Goal: Task Accomplishment & Management: Use online tool/utility

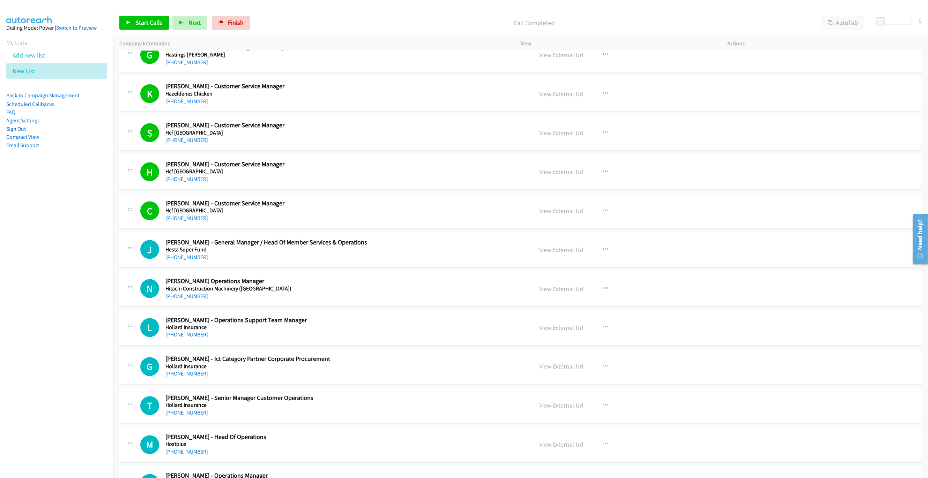
click at [116, 25] on div "Start Calls Pause Next Finish Call Completed AutoTab AutoTab 0" at bounding box center [520, 22] width 815 height 27
click at [148, 18] on link "Start Calls" at bounding box center [144, 23] width 50 height 14
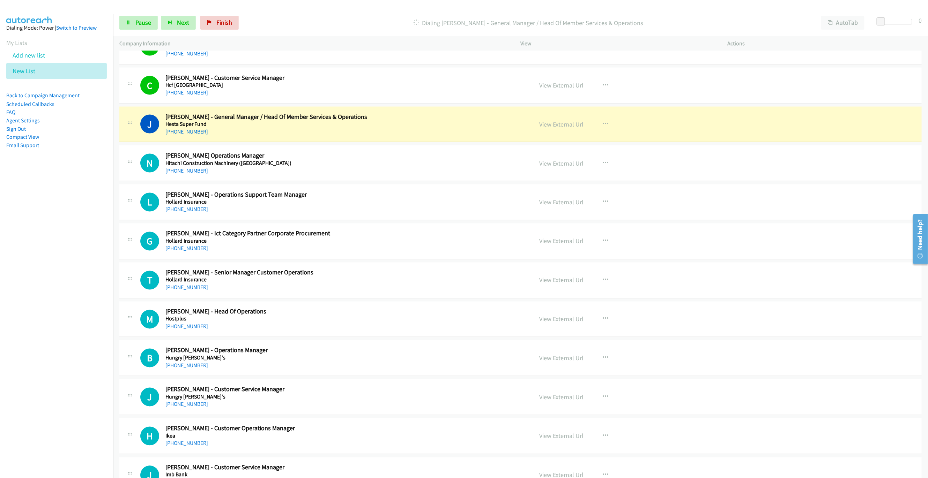
scroll to position [2669, 0]
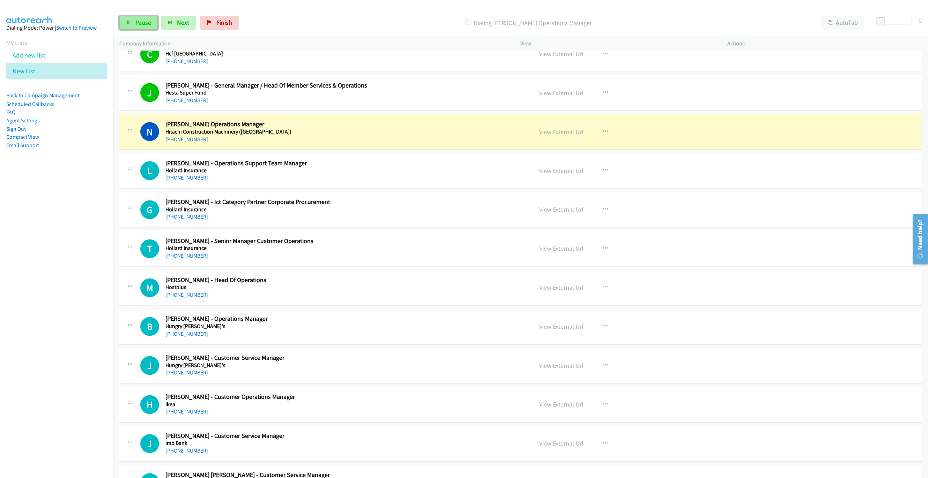
click at [153, 19] on link "Pause" at bounding box center [138, 23] width 38 height 14
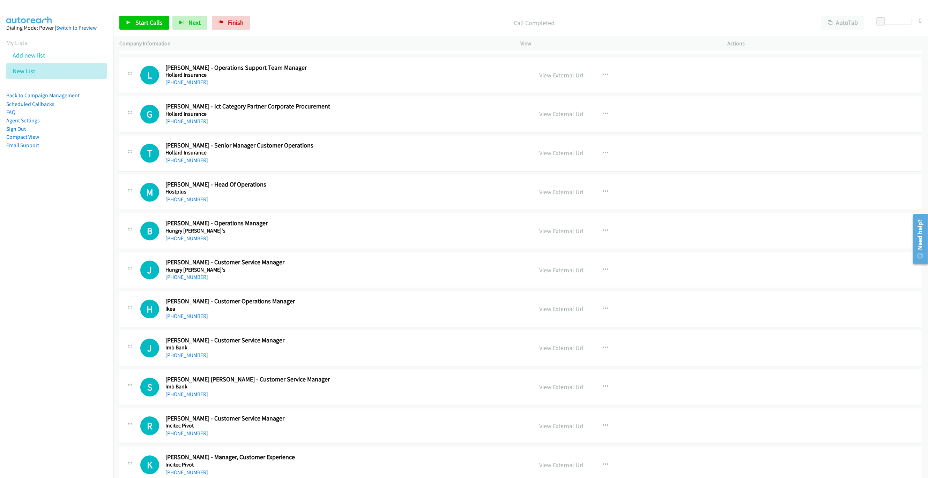
scroll to position [2774, 0]
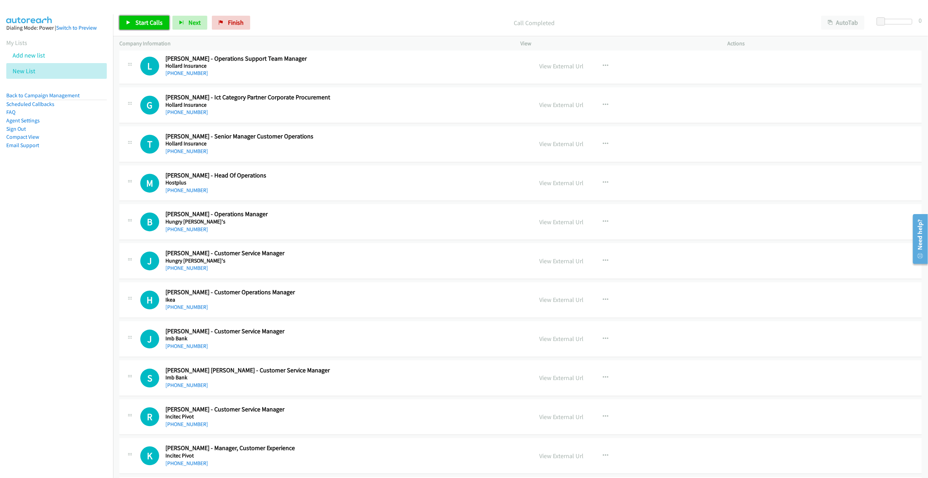
click at [157, 23] on span "Start Calls" at bounding box center [148, 22] width 27 height 8
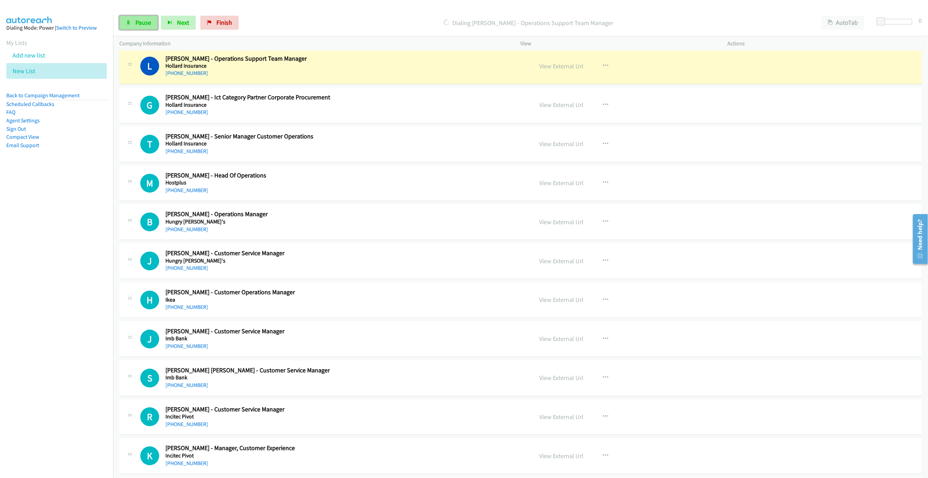
drag, startPoint x: 133, startPoint y: 25, endPoint x: 144, endPoint y: 28, distance: 11.1
click at [133, 25] on link "Pause" at bounding box center [138, 23] width 38 height 14
click at [540, 70] on link "View External Url" at bounding box center [561, 66] width 44 height 8
click at [571, 70] on link "View External Url" at bounding box center [561, 66] width 44 height 8
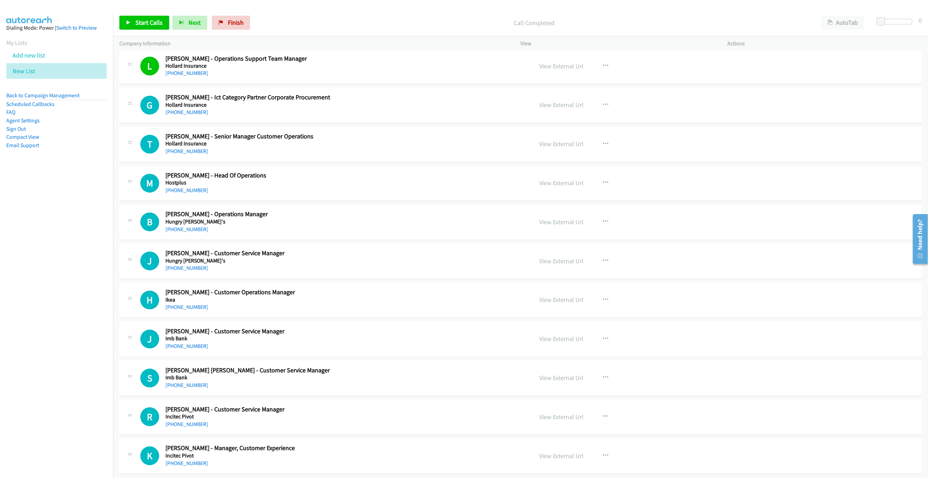
click at [139, 34] on div "Start Calls Pause Next Finish Call Completed AutoTab AutoTab 0" at bounding box center [520, 22] width 815 height 27
click at [139, 25] on span "Start Calls" at bounding box center [148, 22] width 27 height 8
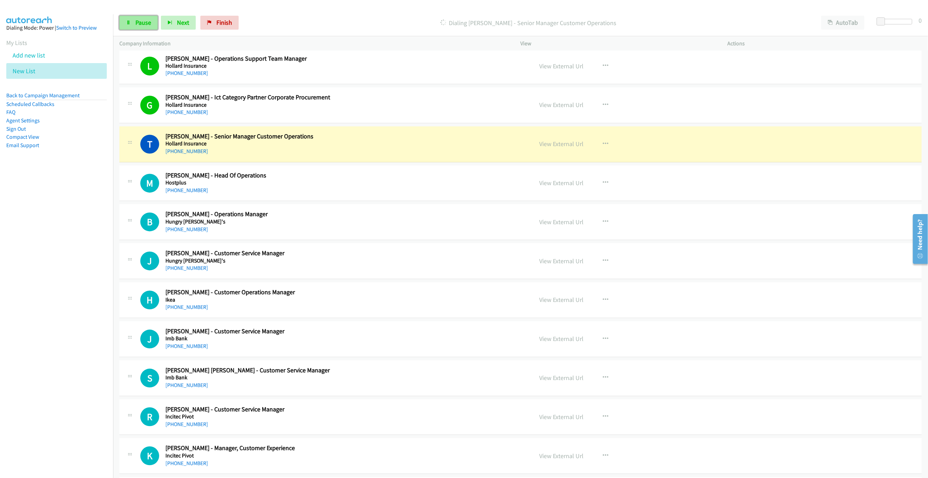
click at [130, 21] on icon at bounding box center [128, 23] width 5 height 5
click at [554, 148] on link "View External Url" at bounding box center [561, 144] width 44 height 8
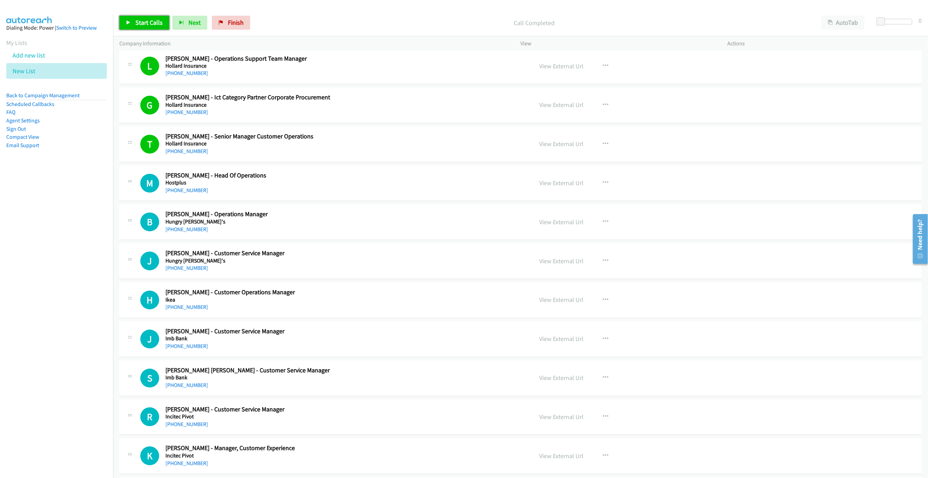
click at [122, 18] on link "Start Calls" at bounding box center [144, 23] width 50 height 14
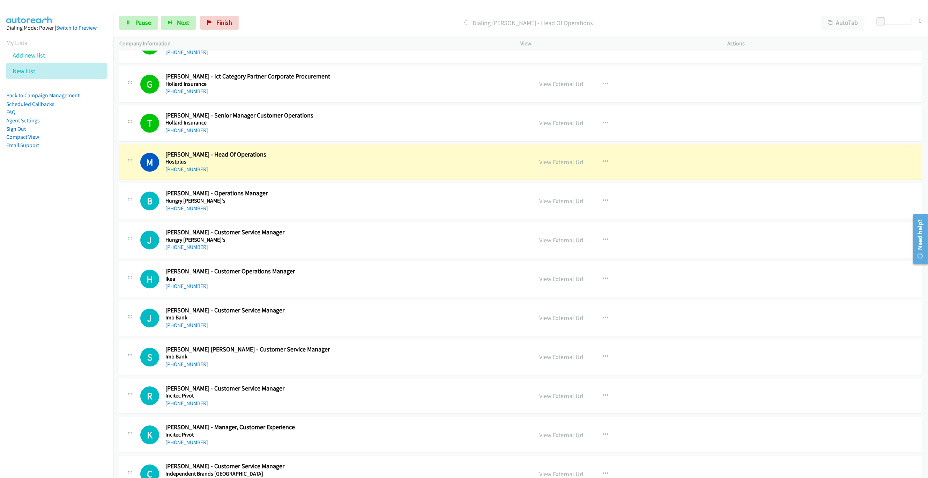
scroll to position [2878, 0]
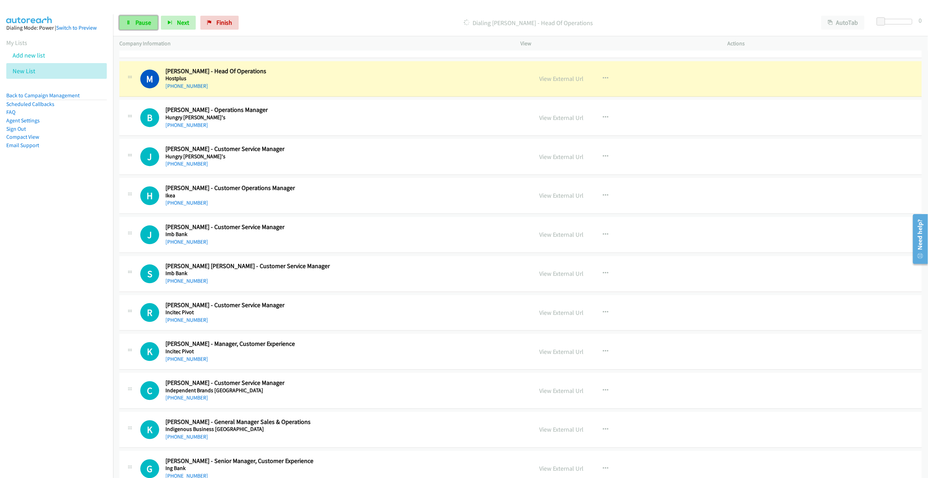
click at [128, 22] on icon at bounding box center [128, 23] width 5 height 5
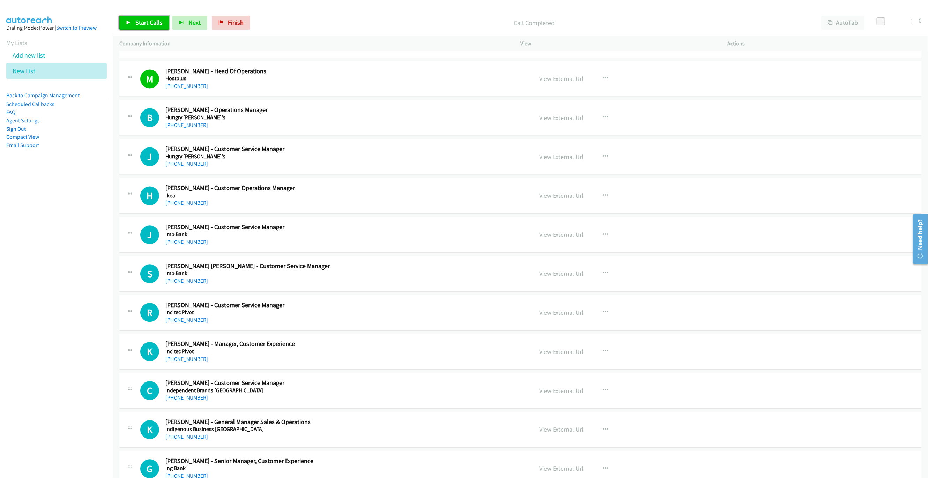
click at [145, 25] on span "Start Calls" at bounding box center [148, 22] width 27 height 8
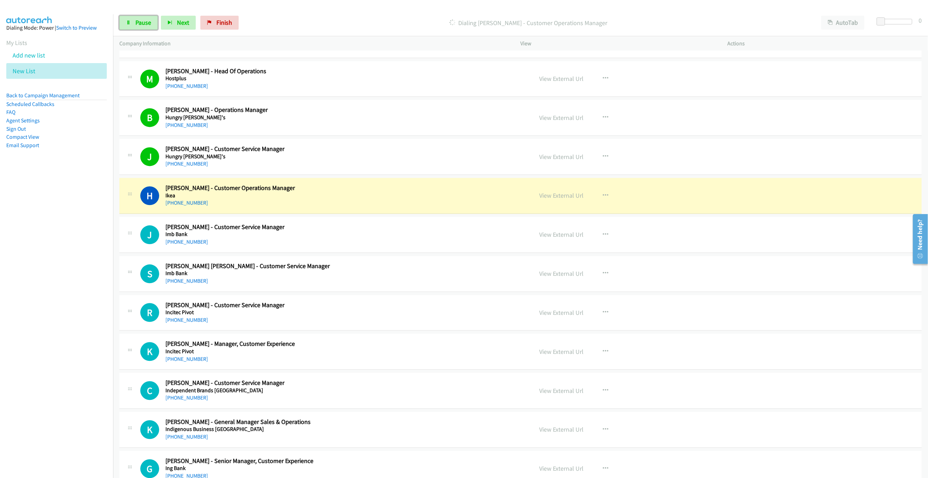
drag, startPoint x: 137, startPoint y: 18, endPoint x: 231, endPoint y: 53, distance: 99.7
click at [137, 18] on link "Pause" at bounding box center [138, 23] width 38 height 14
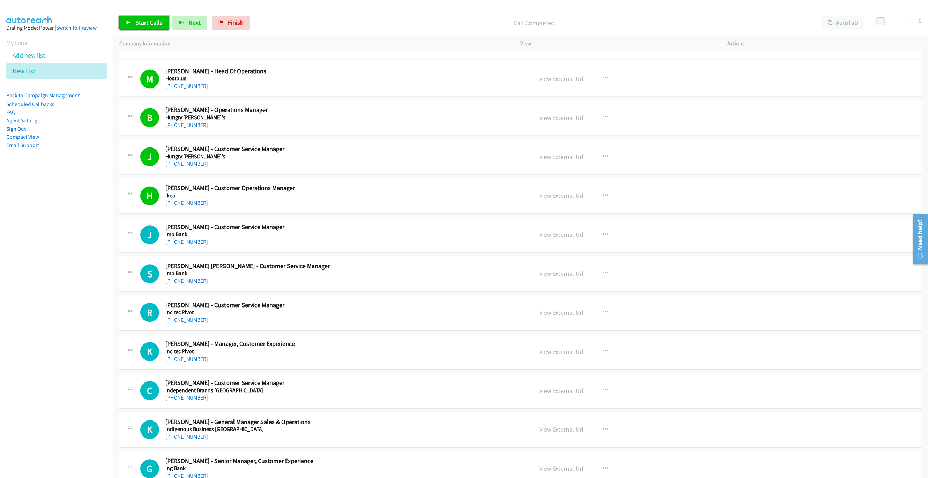
click at [164, 22] on link "Start Calls" at bounding box center [144, 23] width 50 height 14
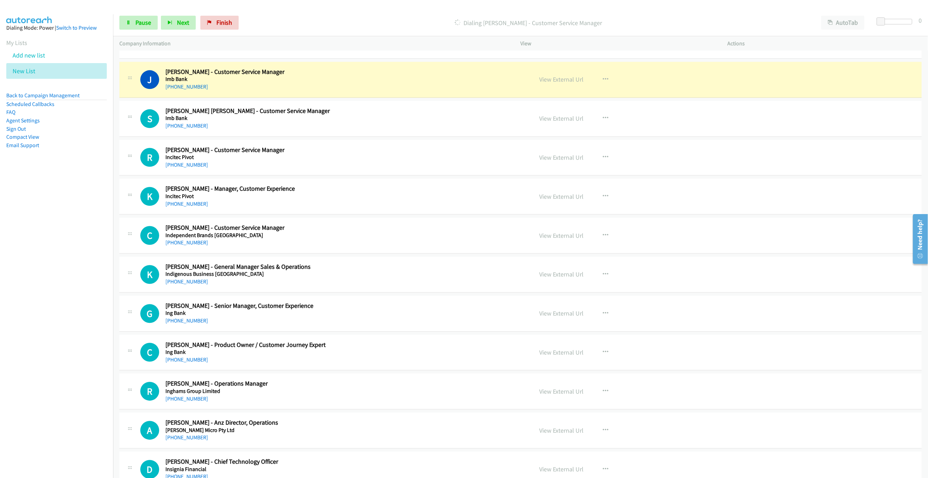
scroll to position [3035, 0]
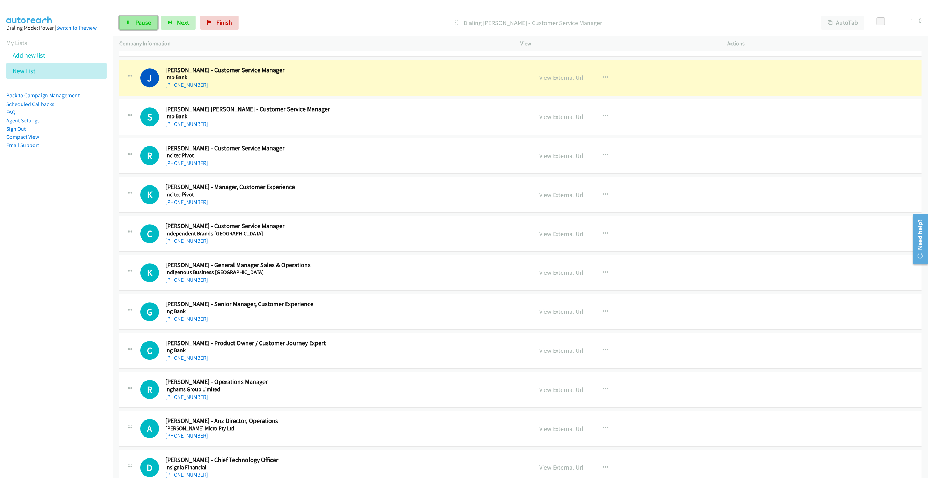
click at [142, 26] on span "Pause" at bounding box center [143, 22] width 16 height 8
click at [565, 82] on link "View External Url" at bounding box center [561, 78] width 44 height 8
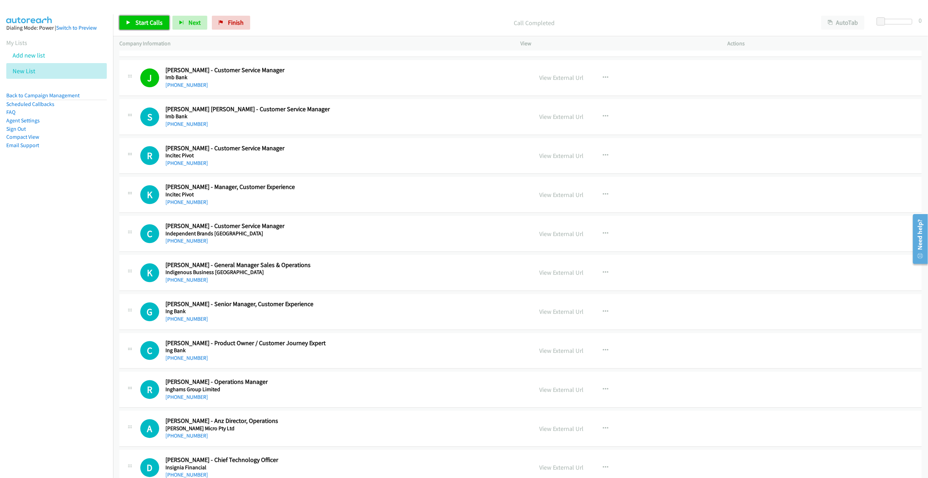
click at [143, 23] on span "Start Calls" at bounding box center [148, 22] width 27 height 8
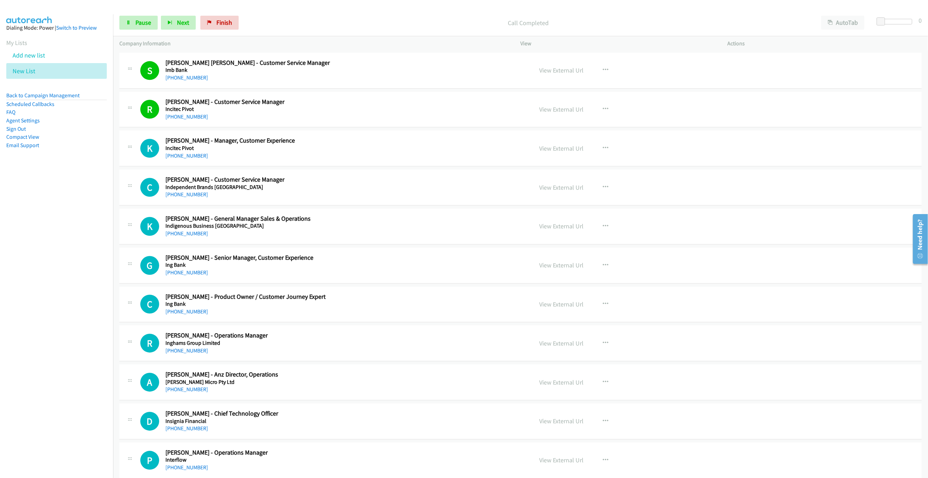
scroll to position [3088, 0]
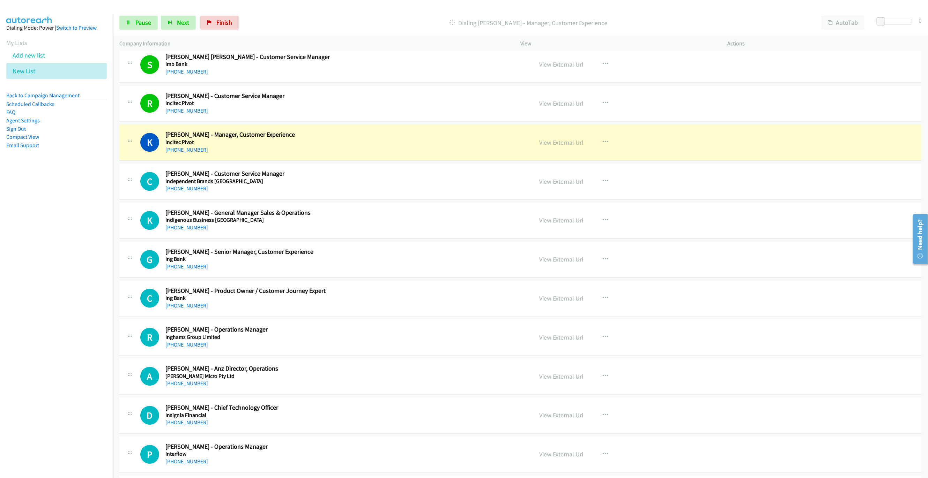
click at [141, 31] on div "Start Calls Pause Next Finish Dialing [PERSON_NAME] - Manager, Customer Experie…" at bounding box center [520, 22] width 815 height 27
click at [137, 17] on link "Pause" at bounding box center [138, 23] width 38 height 14
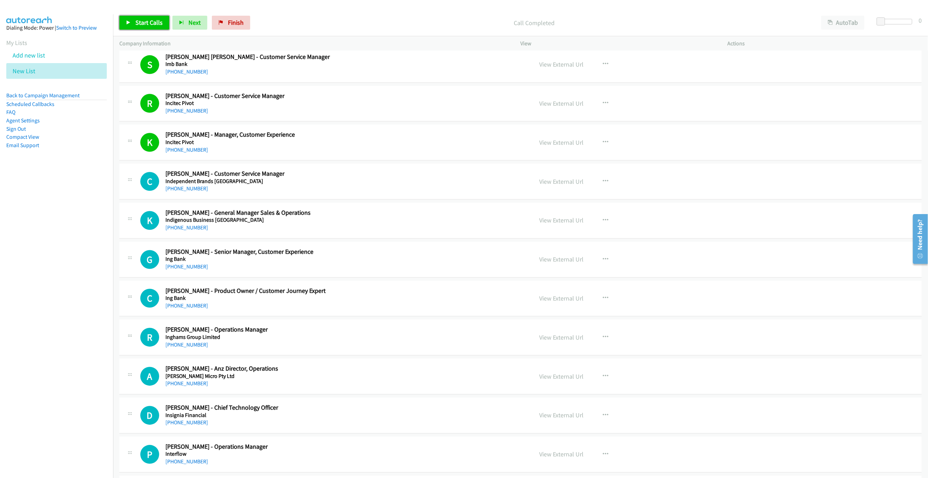
click at [145, 24] on span "Start Calls" at bounding box center [148, 22] width 27 height 8
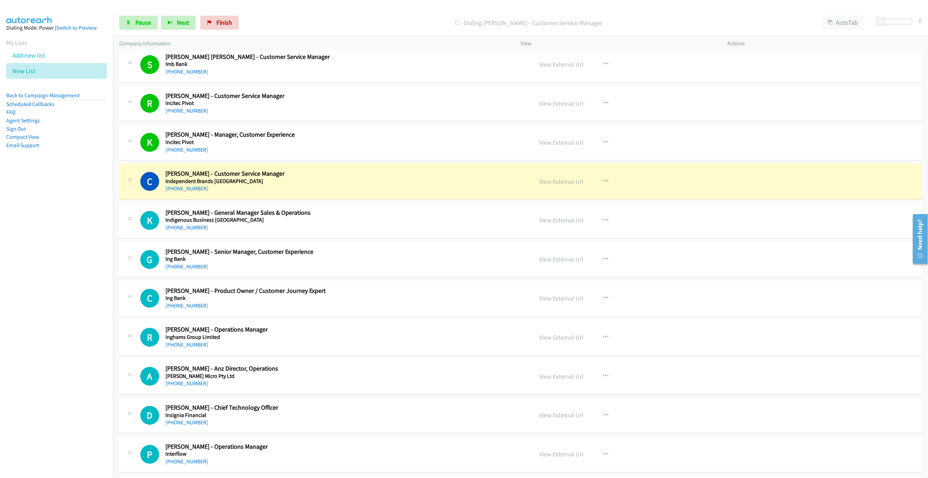
drag, startPoint x: 359, startPoint y: 198, endPoint x: 466, endPoint y: 198, distance: 106.8
click at [359, 185] on h5 "Independent Brands [GEOGRAPHIC_DATA]" at bounding box center [344, 181] width 358 height 7
click at [547, 186] on link "View External Url" at bounding box center [561, 182] width 44 height 8
click at [119, 17] on div "Start Calls Pause Next Finish Dialing [PERSON_NAME] - Customer Service Manager …" at bounding box center [520, 22] width 815 height 27
click at [135, 23] on span "Pause" at bounding box center [143, 22] width 16 height 8
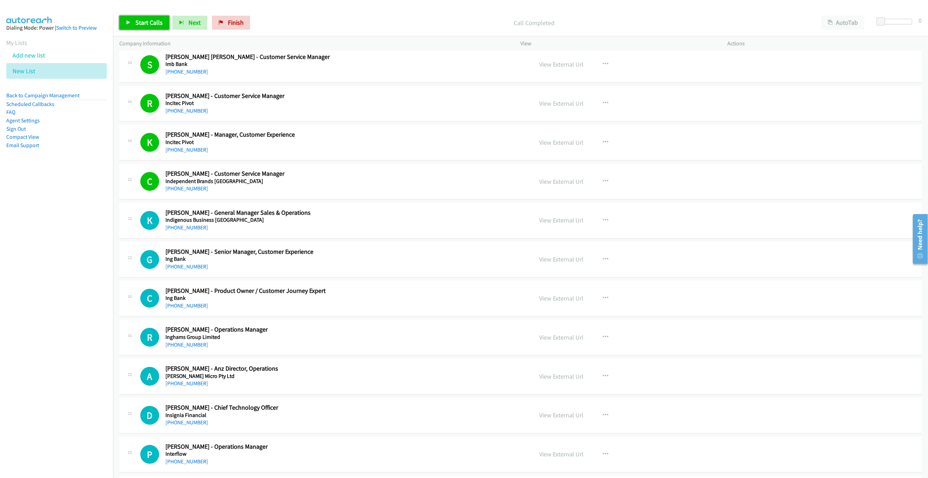
click at [136, 23] on span "Start Calls" at bounding box center [148, 22] width 27 height 8
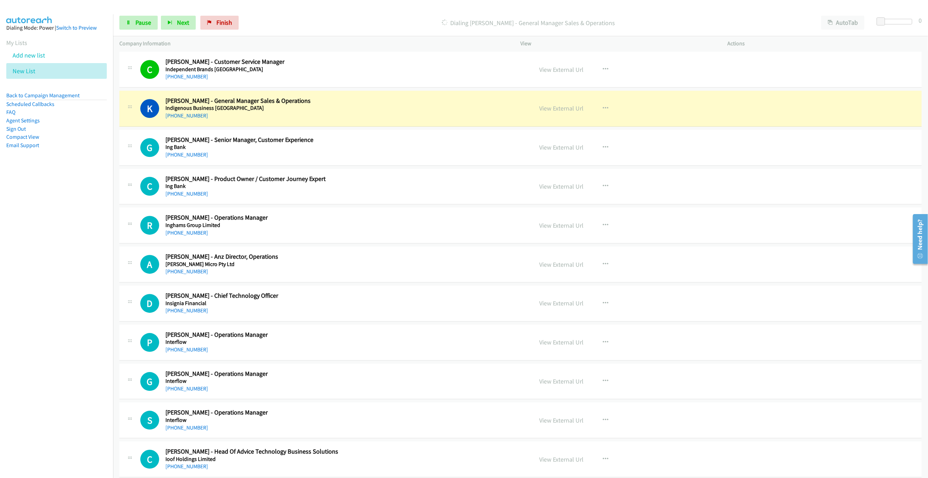
scroll to position [3192, 0]
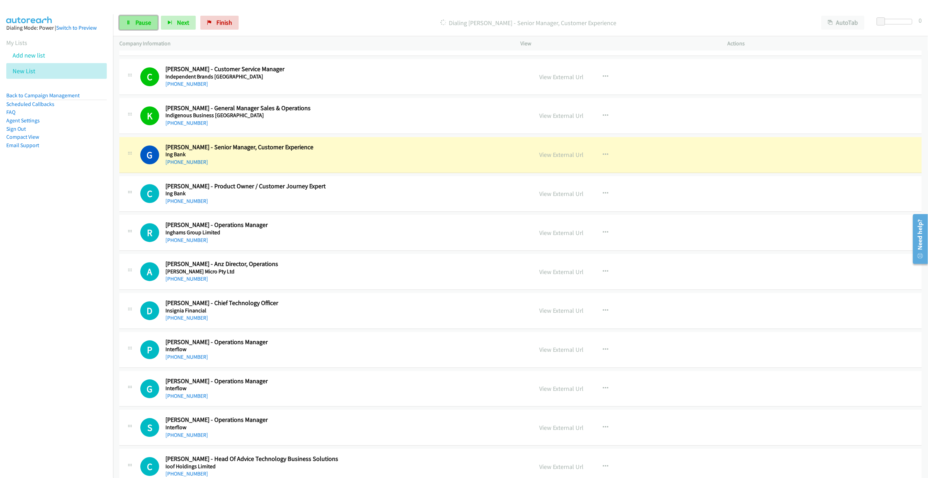
click at [135, 23] on span "Pause" at bounding box center [143, 22] width 16 height 8
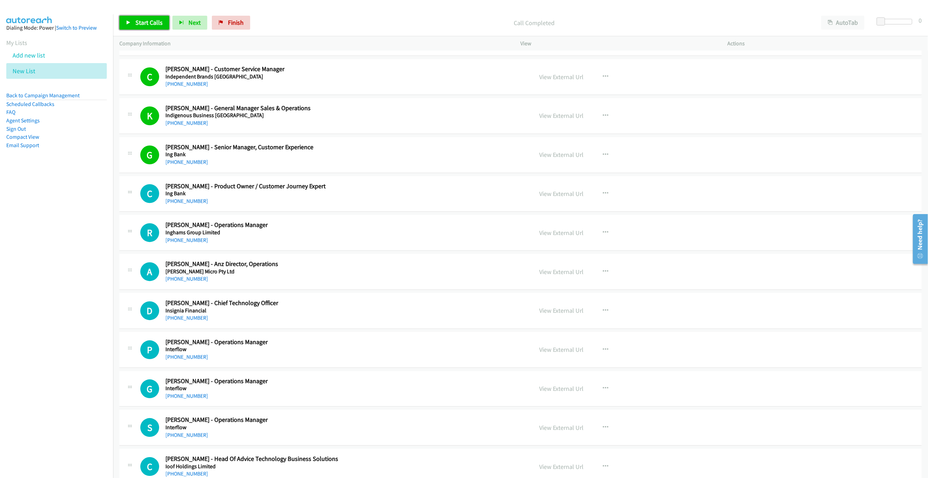
click at [153, 21] on span "Start Calls" at bounding box center [148, 22] width 27 height 8
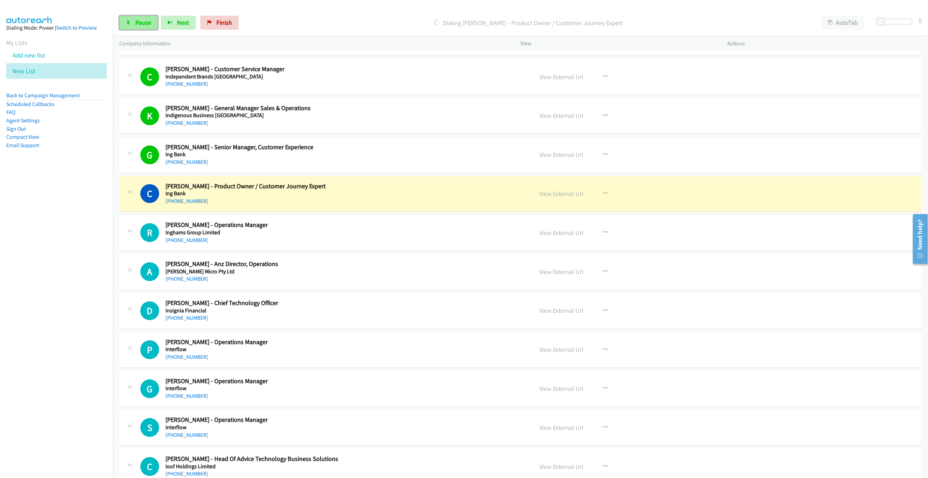
click at [133, 28] on link "Pause" at bounding box center [138, 23] width 38 height 14
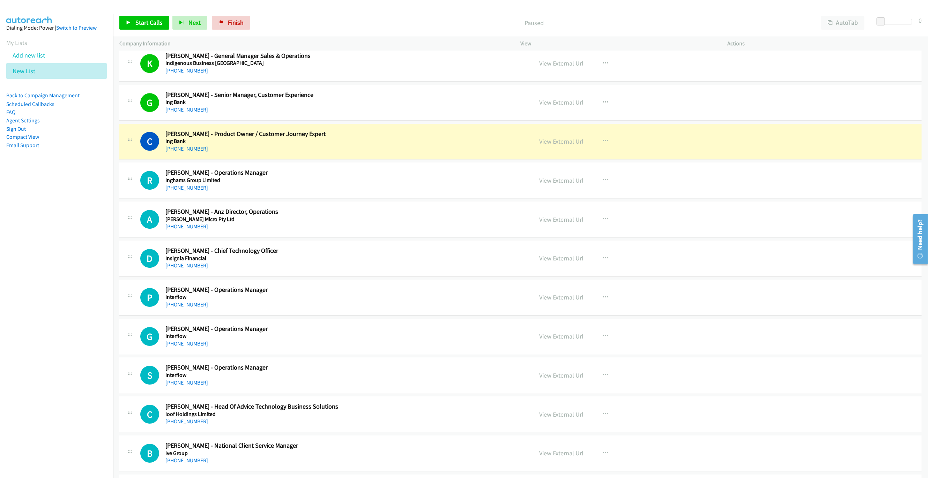
scroll to position [3297, 0]
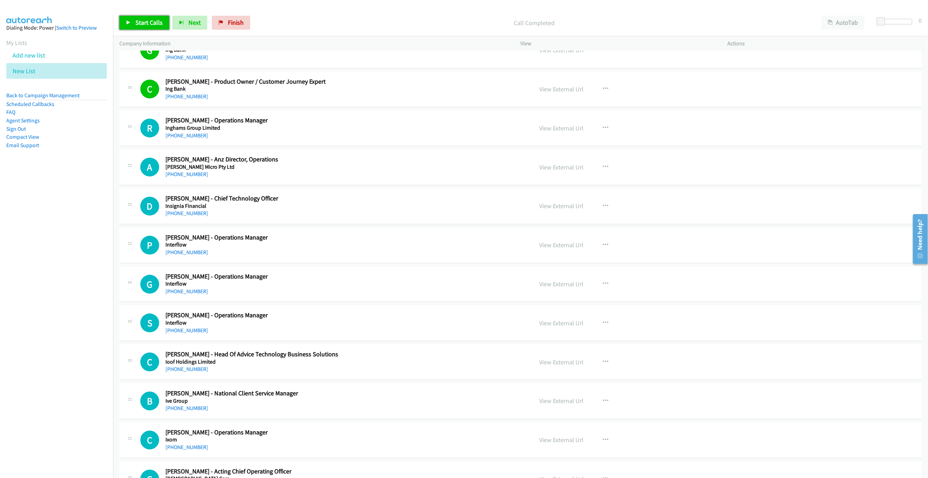
click at [168, 24] on link "Start Calls" at bounding box center [144, 23] width 50 height 14
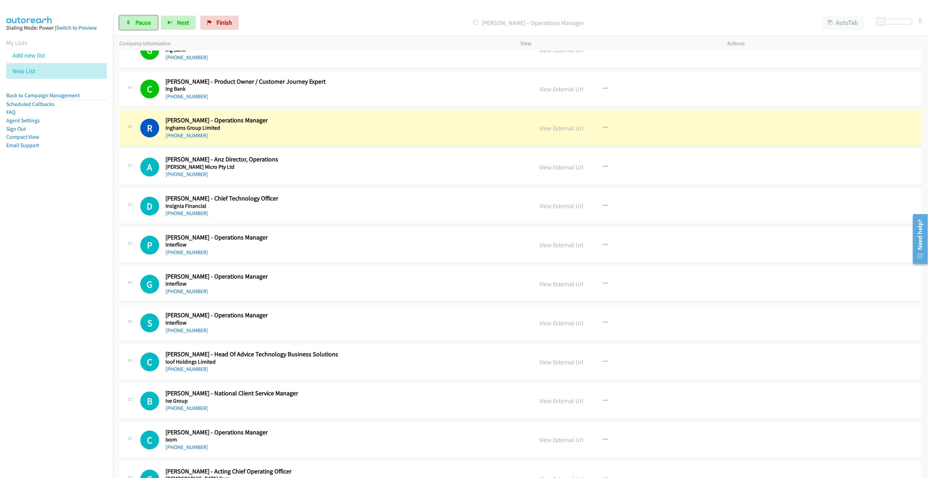
drag, startPoint x: 125, startPoint y: 22, endPoint x: 172, endPoint y: 0, distance: 51.5
click at [125, 22] on link "Pause" at bounding box center [138, 23] width 38 height 14
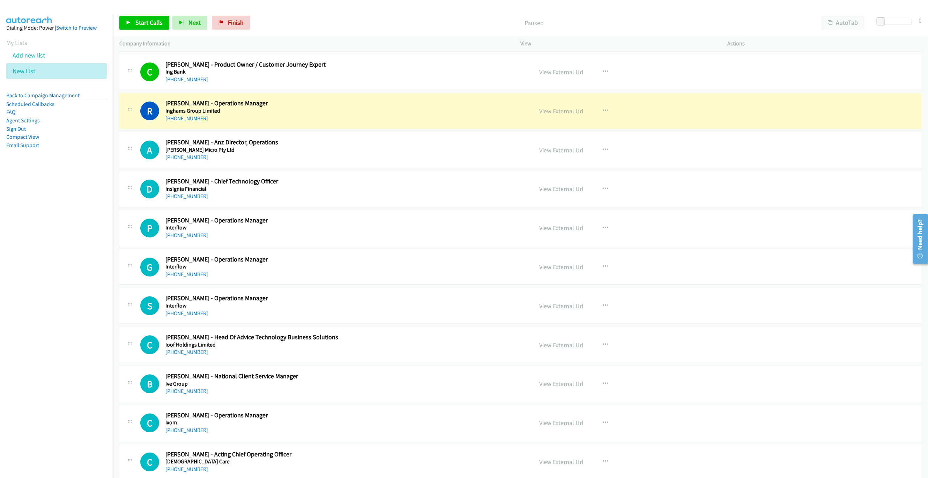
scroll to position [3349, 0]
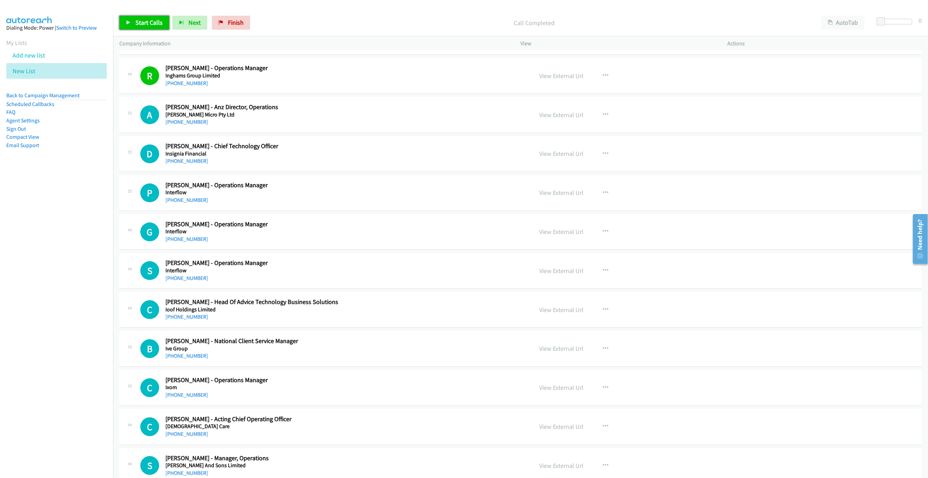
click at [144, 25] on span "Start Calls" at bounding box center [148, 22] width 27 height 8
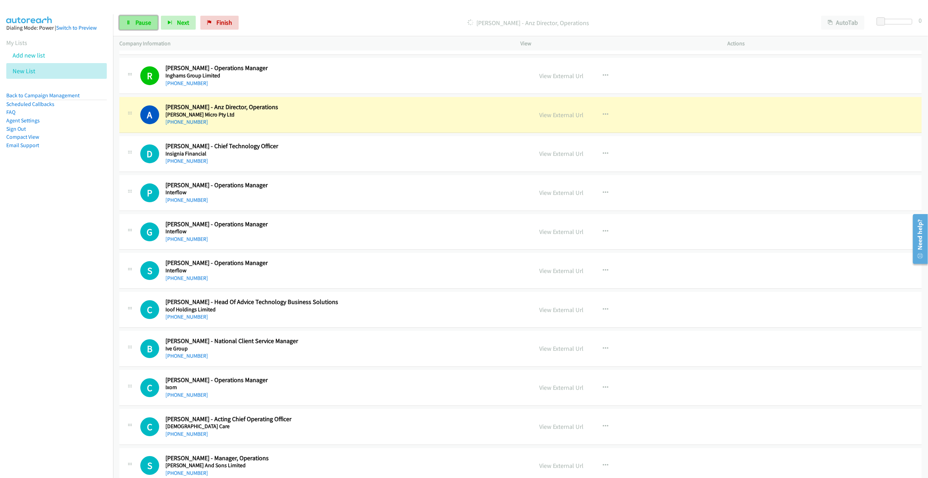
click at [133, 19] on link "Pause" at bounding box center [138, 23] width 38 height 14
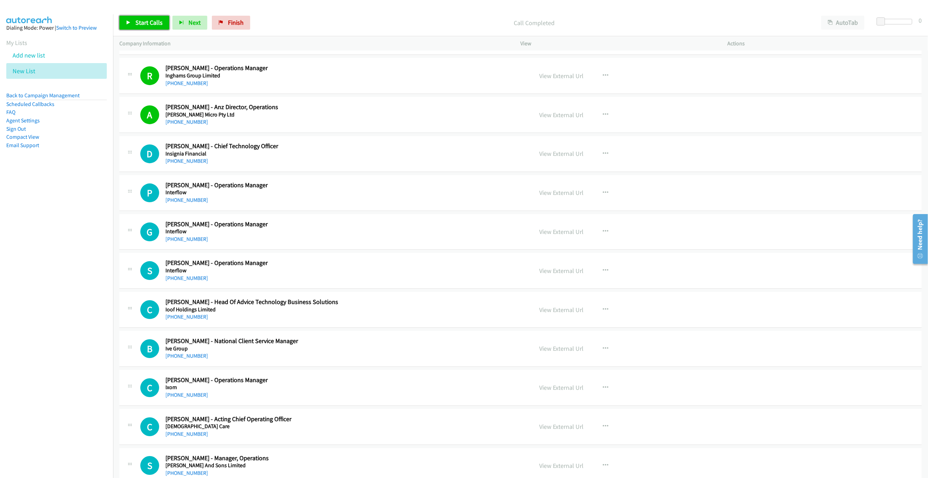
click at [150, 22] on span "Start Calls" at bounding box center [148, 22] width 27 height 8
drag, startPoint x: 152, startPoint y: 20, endPoint x: 919, endPoint y: 389, distance: 851.3
click at [153, 20] on link "Pause" at bounding box center [138, 23] width 38 height 14
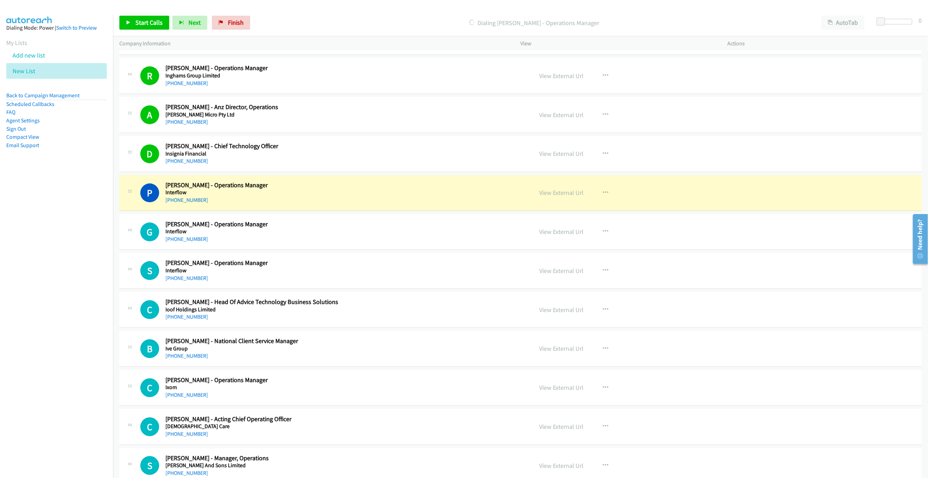
click at [383, 189] on h2 "[PERSON_NAME] - Operations Manager" at bounding box center [344, 185] width 358 height 8
click at [563, 197] on link "View External Url" at bounding box center [561, 193] width 44 height 8
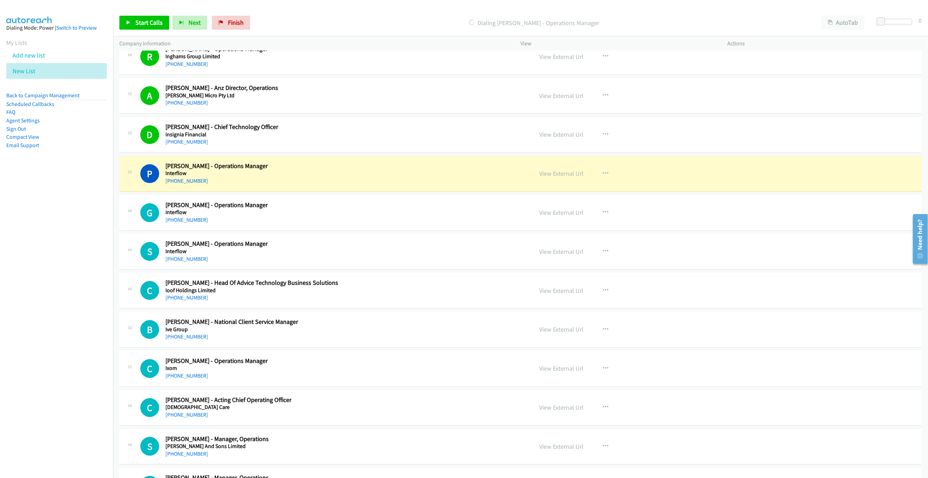
scroll to position [3402, 0]
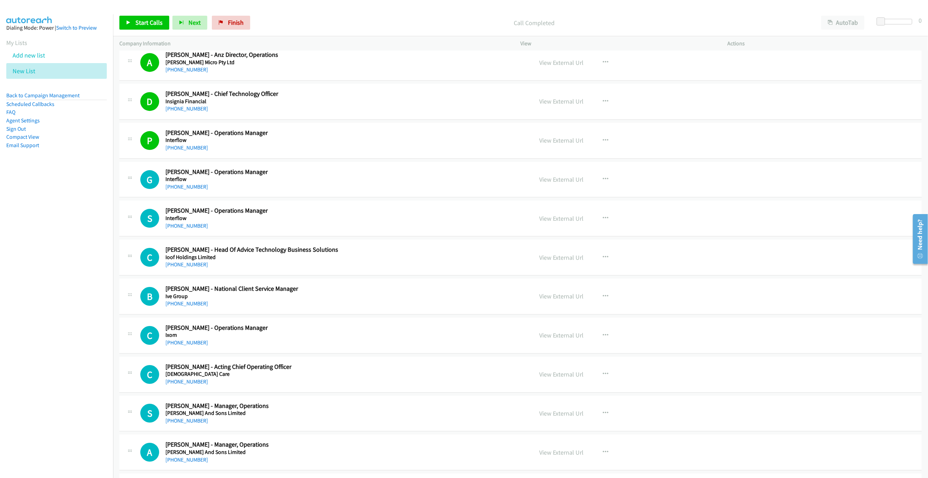
click at [117, 27] on div "Start Calls Pause Next Finish Call Completed AutoTab AutoTab 0" at bounding box center [520, 22] width 815 height 27
click at [134, 24] on link "Start Calls" at bounding box center [144, 23] width 50 height 14
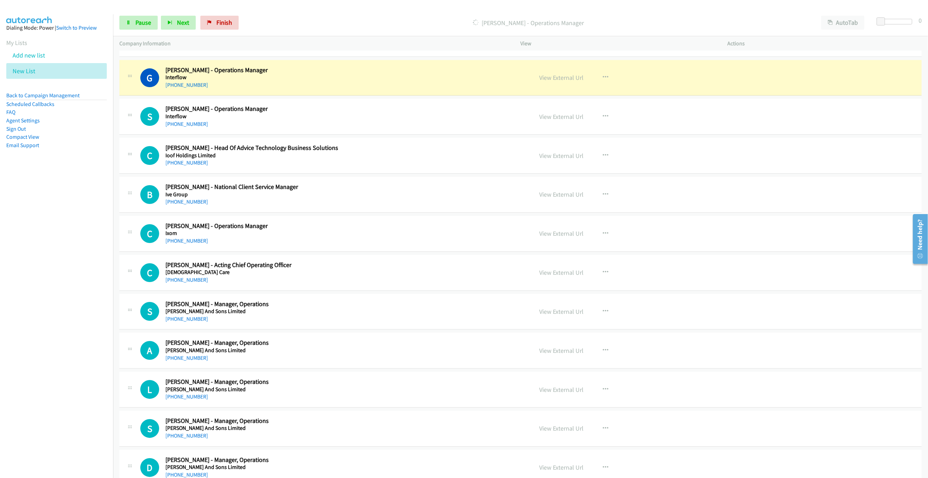
scroll to position [3506, 0]
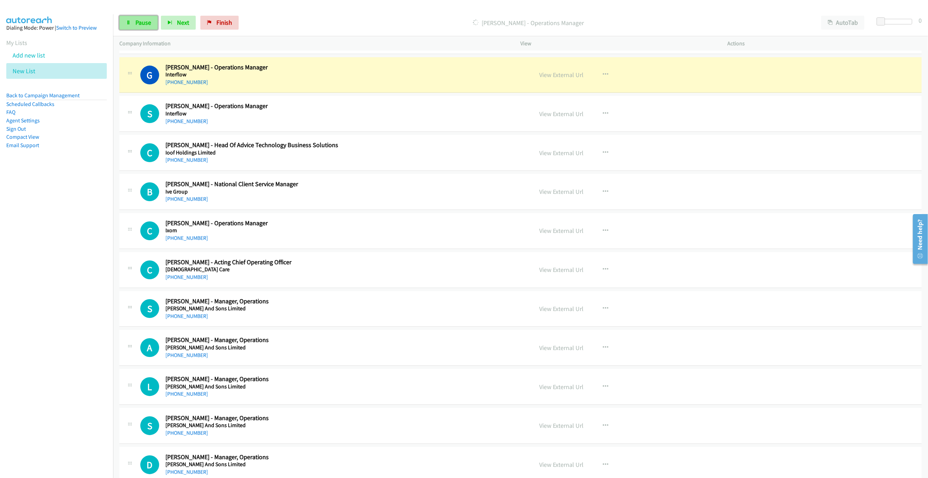
click at [120, 27] on link "Pause" at bounding box center [138, 23] width 38 height 14
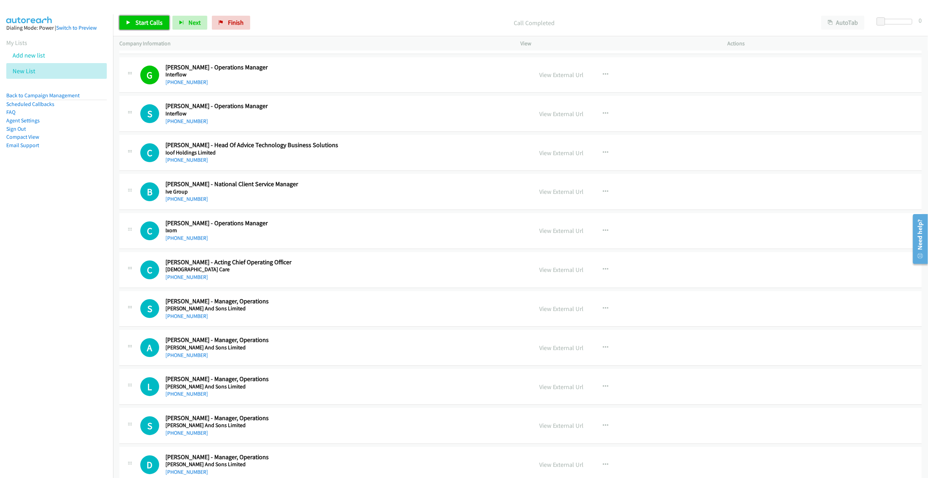
click at [159, 24] on span "Start Calls" at bounding box center [148, 22] width 27 height 8
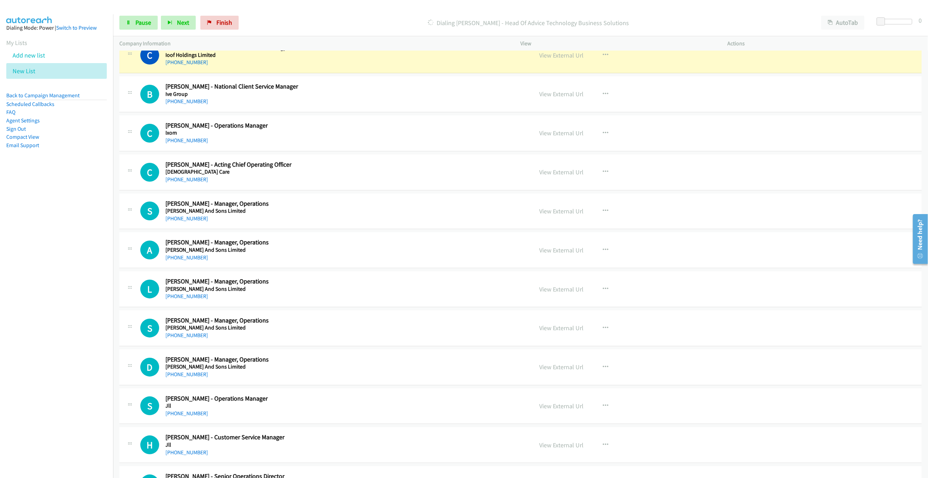
scroll to position [3611, 0]
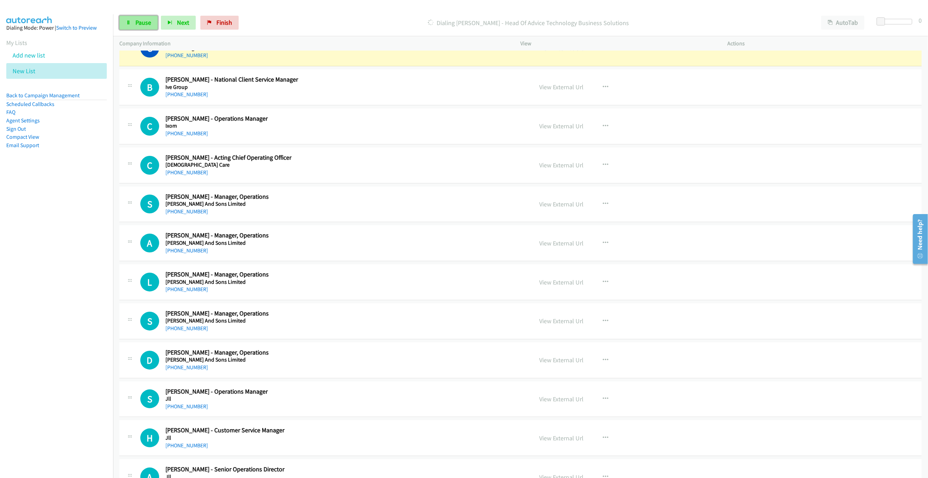
click at [149, 23] on span "Pause" at bounding box center [143, 22] width 16 height 8
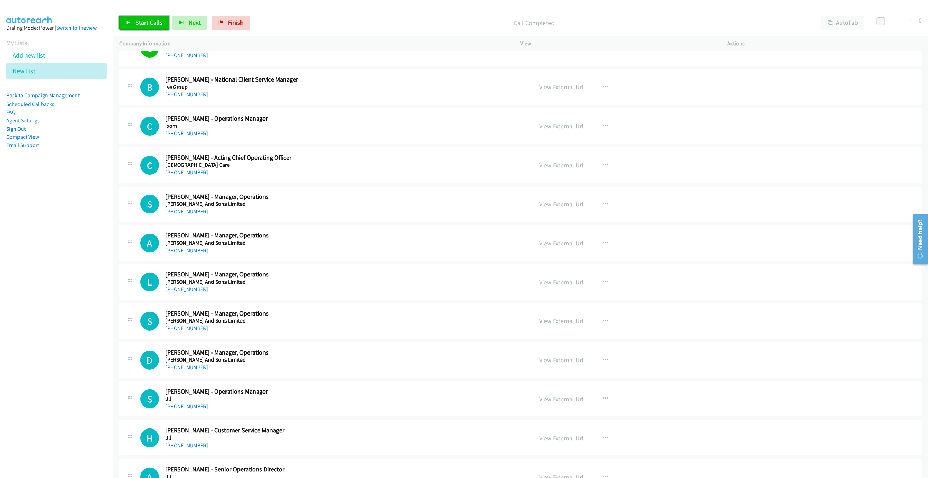
drag, startPoint x: 150, startPoint y: 17, endPoint x: 155, endPoint y: 22, distance: 7.4
click at [150, 17] on link "Start Calls" at bounding box center [144, 23] width 50 height 14
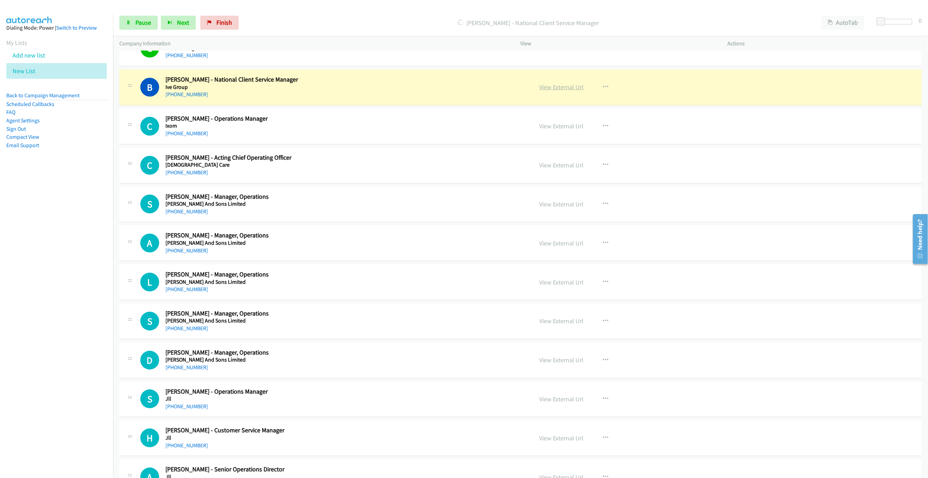
click at [545, 91] on link "View External Url" at bounding box center [561, 87] width 44 height 8
click at [127, 23] on icon at bounding box center [128, 23] width 5 height 5
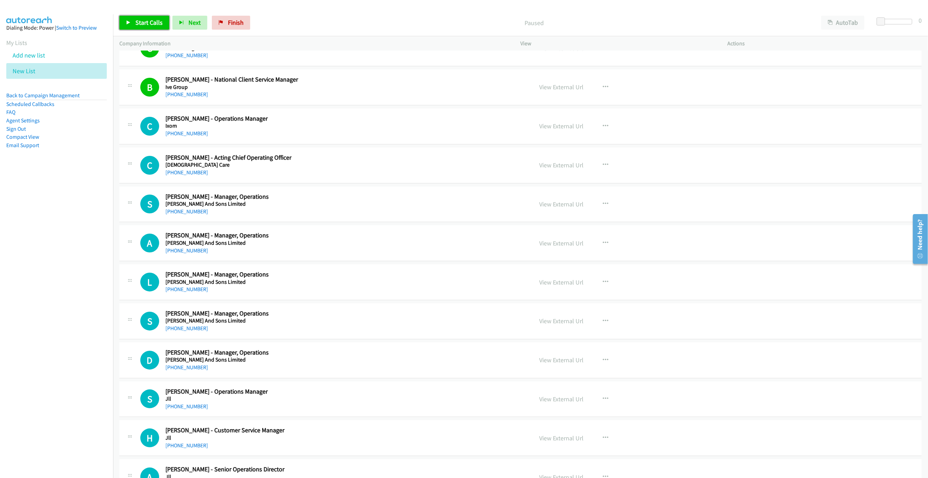
click at [132, 25] on link "Start Calls" at bounding box center [144, 23] width 50 height 14
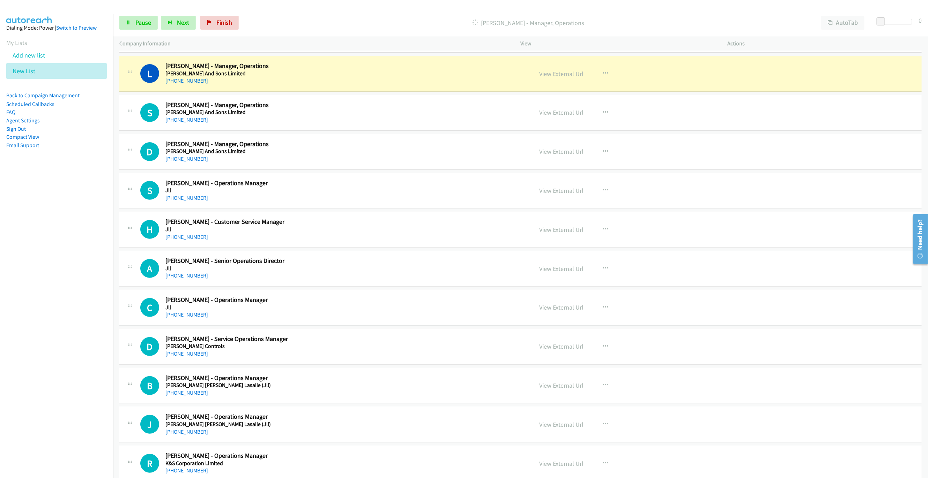
scroll to position [3820, 0]
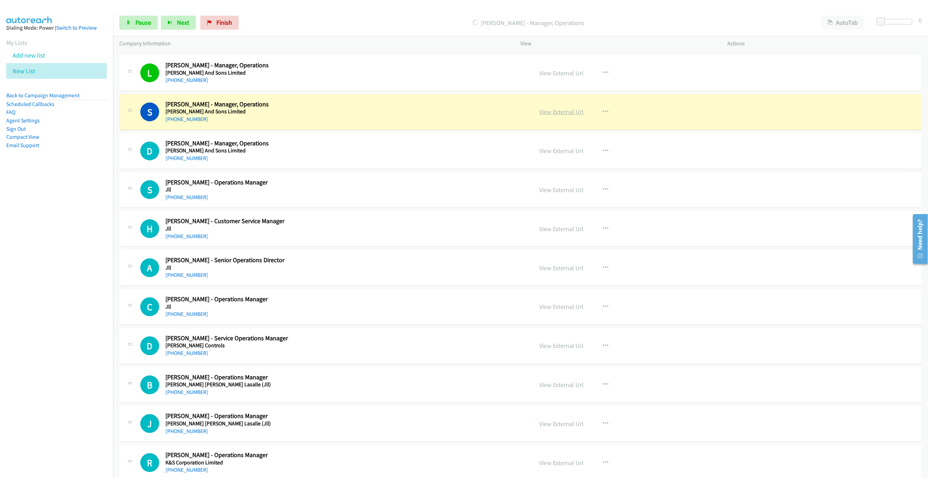
click at [562, 116] on link "View External Url" at bounding box center [561, 112] width 44 height 8
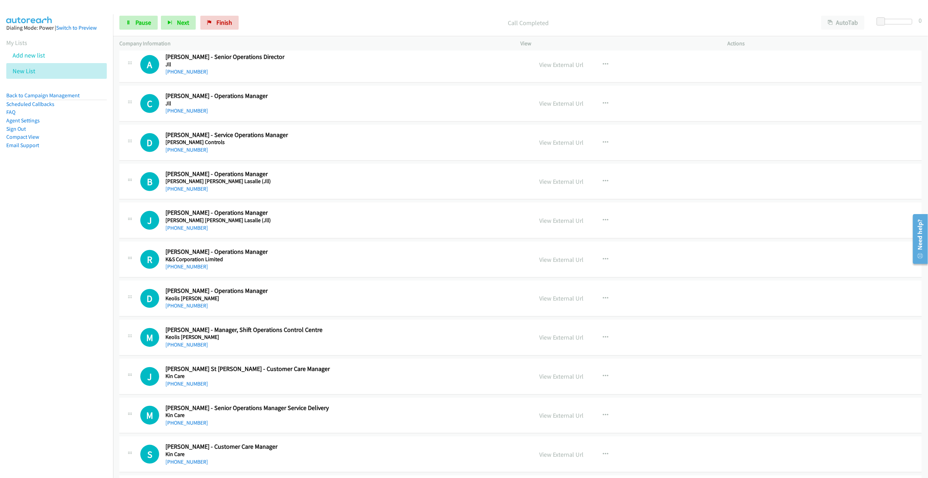
scroll to position [4030, 0]
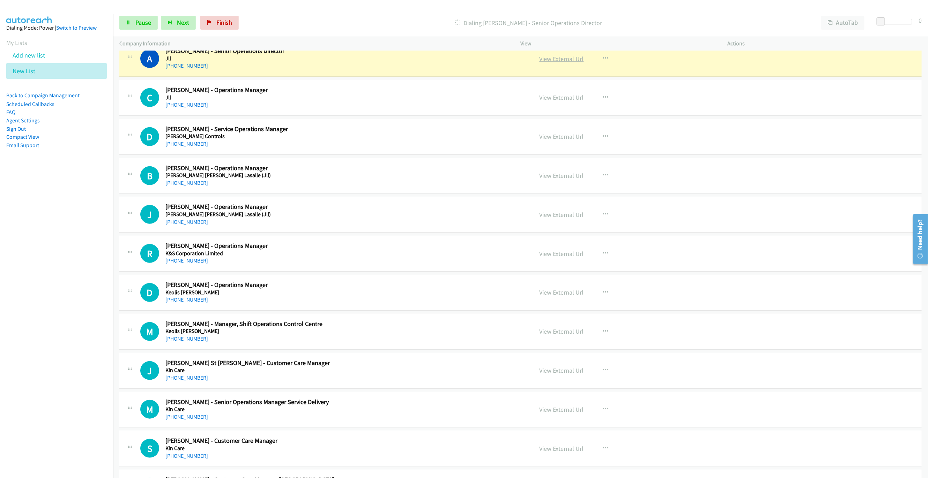
click at [546, 63] on link "View External Url" at bounding box center [561, 59] width 44 height 8
click at [136, 25] on span "Pause" at bounding box center [143, 22] width 16 height 8
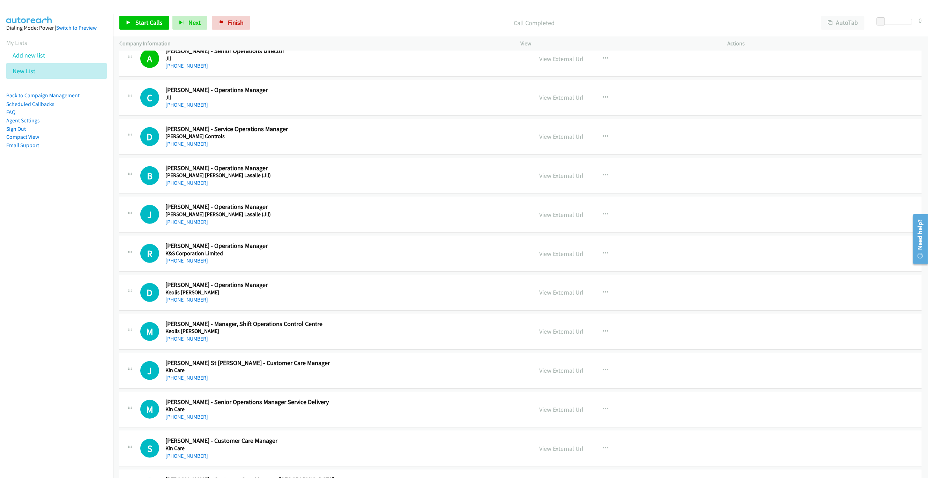
click at [150, 15] on div "Start Calls Pause Next Finish Call Completed AutoTab AutoTab 0" at bounding box center [520, 22] width 815 height 27
click at [148, 20] on span "Start Calls" at bounding box center [148, 22] width 27 height 8
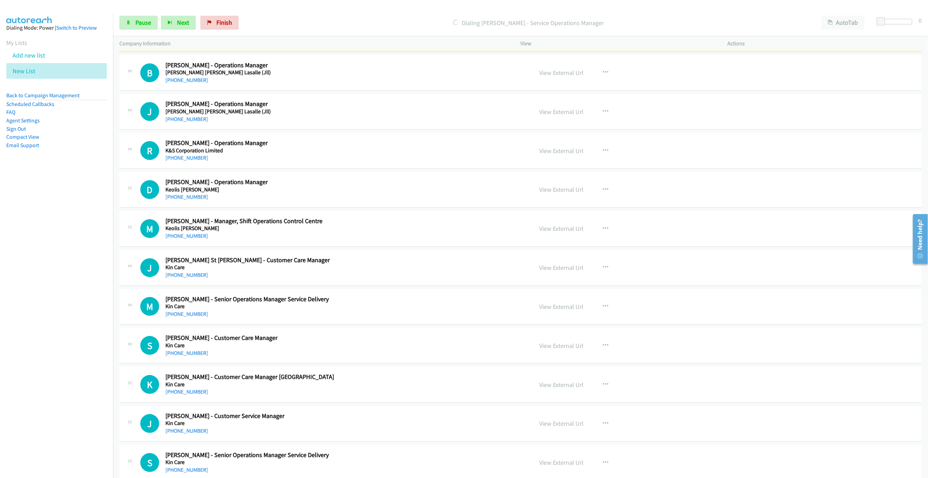
scroll to position [4135, 0]
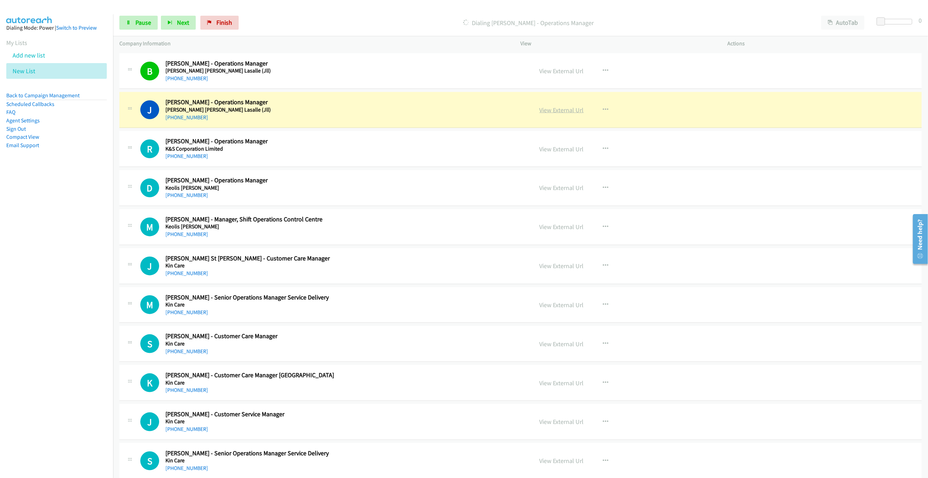
click at [550, 114] on link "View External Url" at bounding box center [561, 110] width 44 height 8
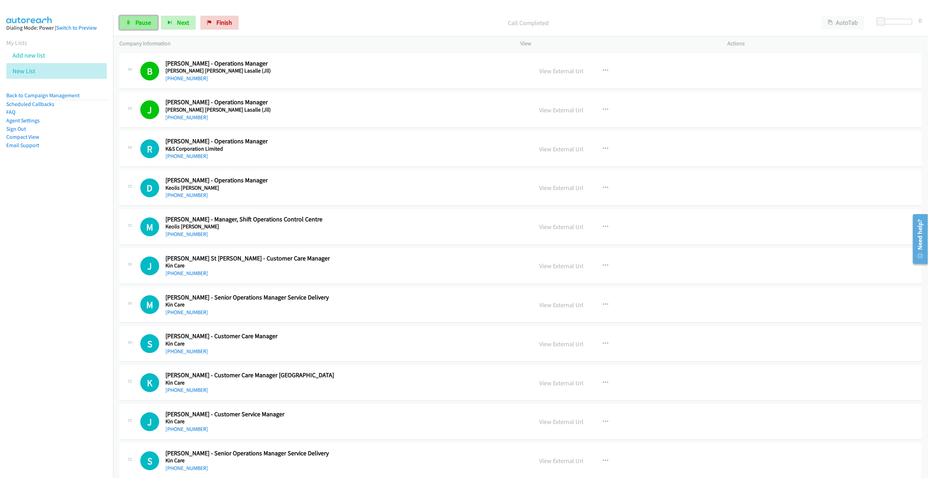
click at [132, 19] on link "Pause" at bounding box center [138, 23] width 38 height 14
click at [132, 16] on link "Start Calls" at bounding box center [144, 23] width 50 height 14
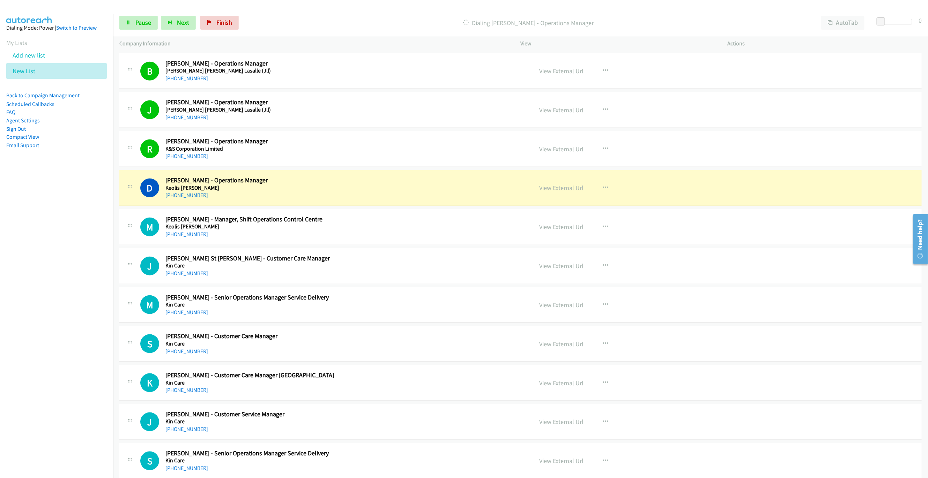
click at [366, 195] on div "D Callback Scheduled [PERSON_NAME] - Operations Manager [PERSON_NAME] [GEOGRAPH…" at bounding box center [520, 188] width 802 height 36
click at [563, 192] on link "View External Url" at bounding box center [561, 188] width 44 height 8
click at [138, 27] on link "Pause" at bounding box center [138, 23] width 38 height 14
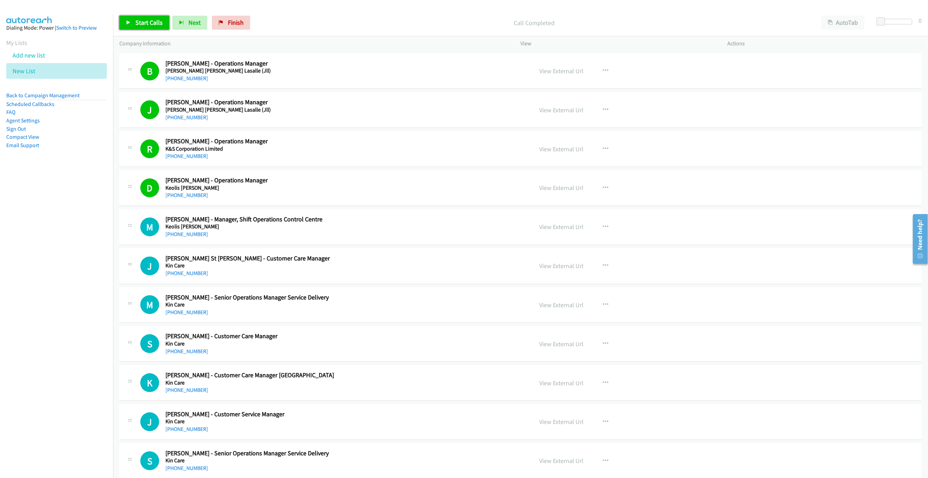
click at [140, 22] on span "Start Calls" at bounding box center [148, 22] width 27 height 8
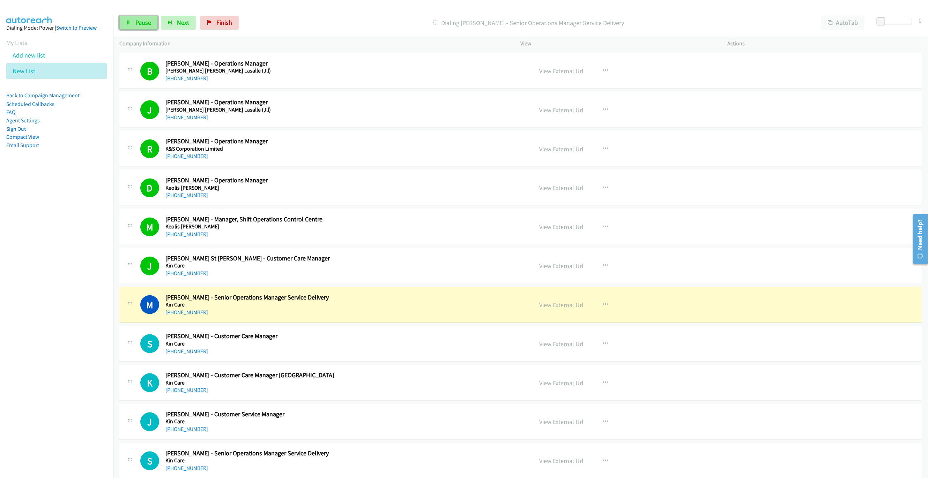
click at [125, 23] on link "Pause" at bounding box center [138, 23] width 38 height 14
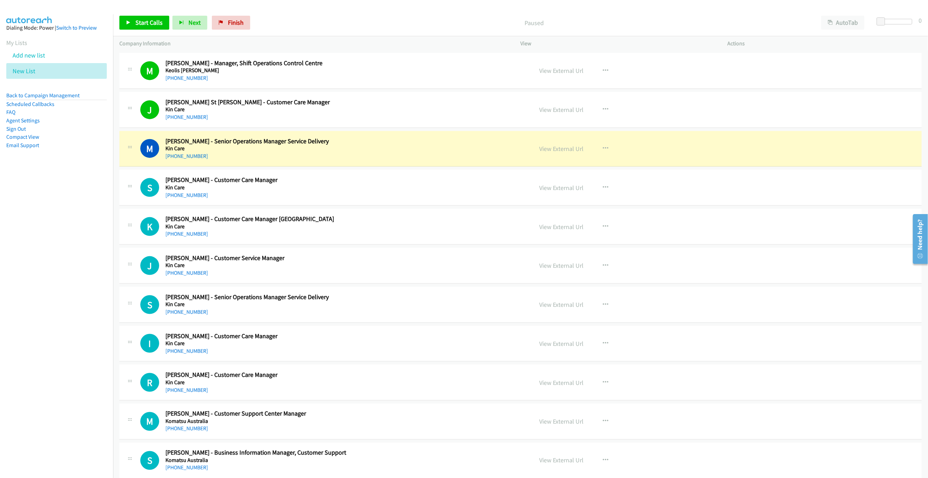
scroll to position [4292, 0]
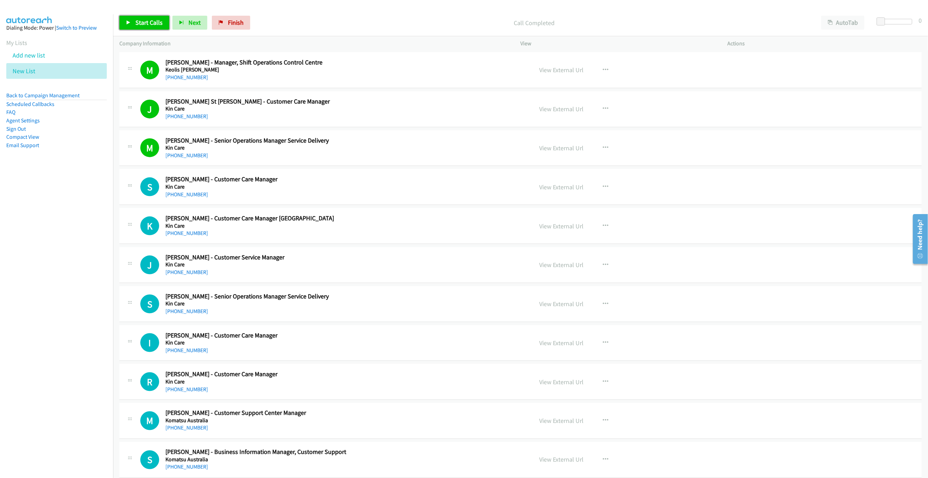
drag, startPoint x: 147, startPoint y: 22, endPoint x: 209, endPoint y: 44, distance: 65.9
click at [147, 22] on span "Start Calls" at bounding box center [148, 22] width 27 height 8
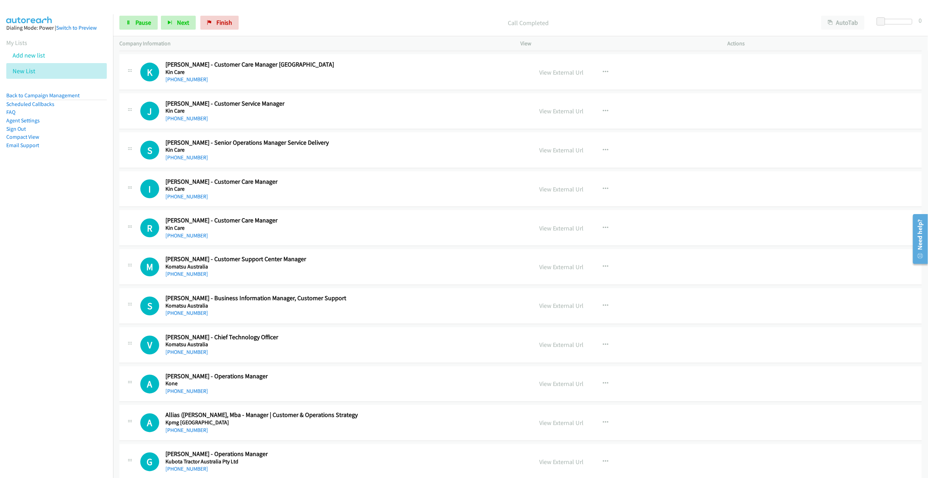
scroll to position [4449, 0]
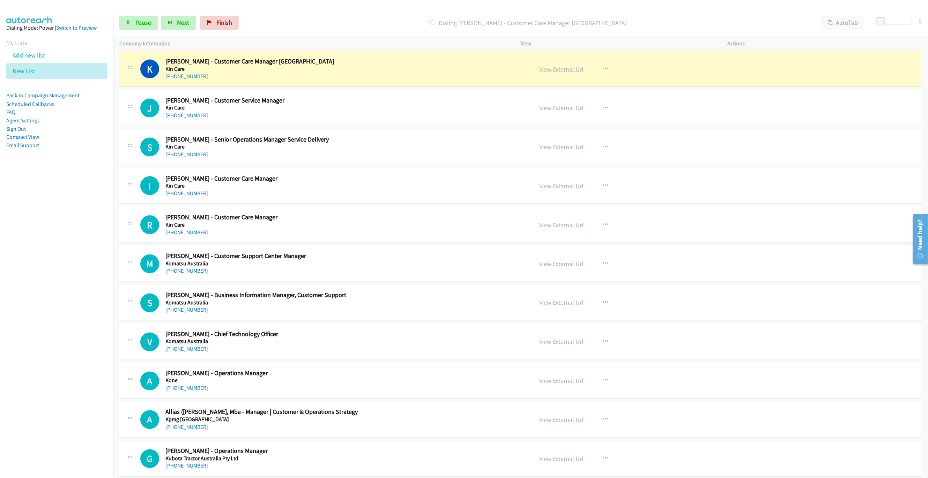
click at [565, 73] on link "View External Url" at bounding box center [561, 69] width 44 height 8
drag, startPoint x: 142, startPoint y: 25, endPoint x: 270, endPoint y: 16, distance: 128.4
click at [142, 24] on span "Pause" at bounding box center [143, 22] width 16 height 8
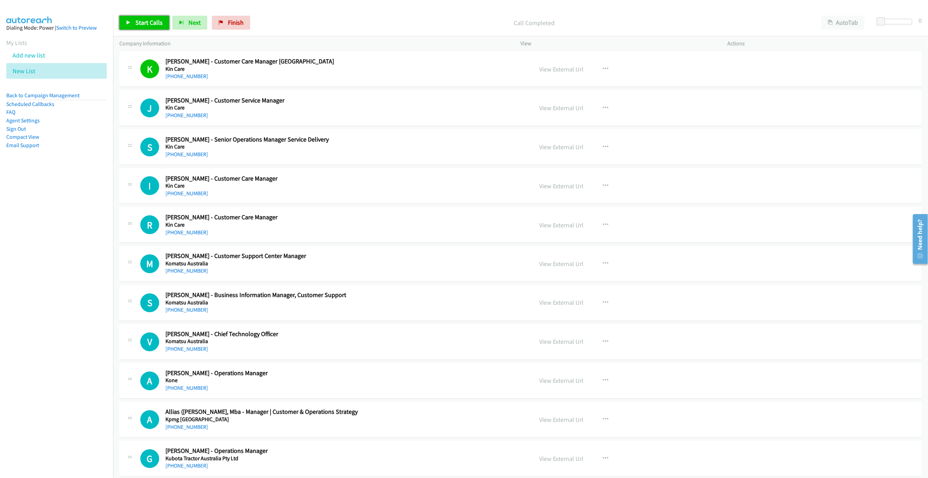
click at [144, 27] on link "Start Calls" at bounding box center [144, 23] width 50 height 14
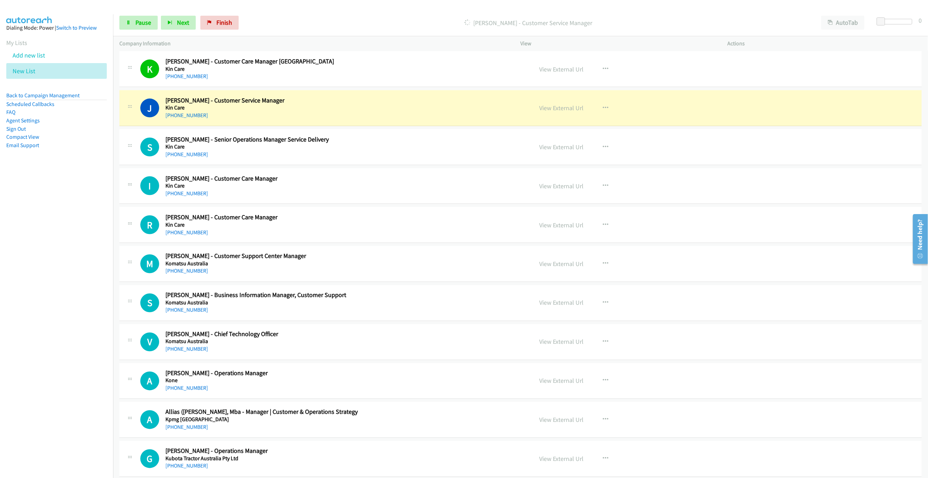
click at [731, 30] on div "Start Calls Pause Next Finish [PERSON_NAME] - Customer Service Manager AutoTab …" at bounding box center [520, 22] width 815 height 27
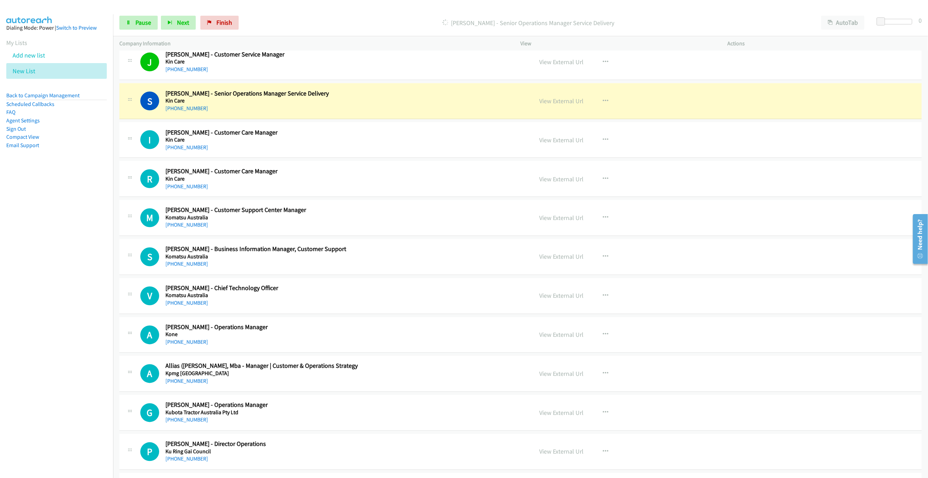
scroll to position [4501, 0]
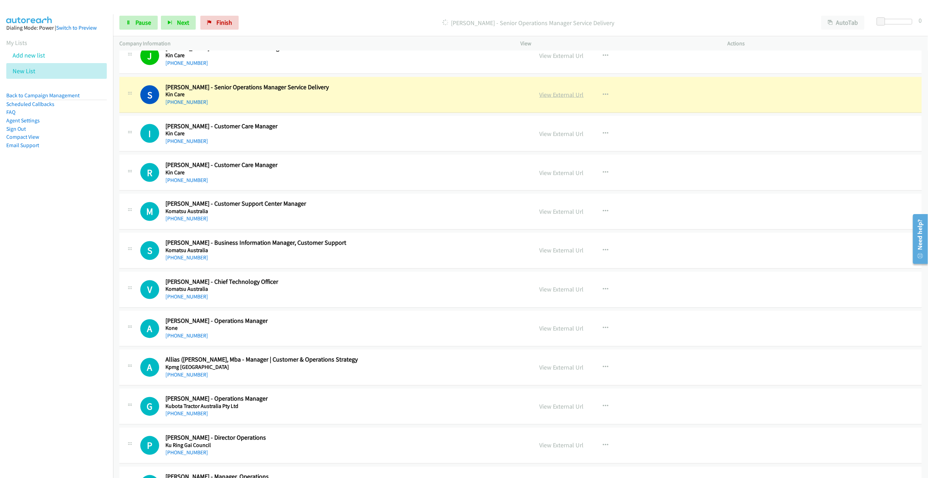
click at [563, 99] on link "View External Url" at bounding box center [561, 95] width 44 height 8
click at [151, 20] on span "Pause" at bounding box center [143, 22] width 16 height 8
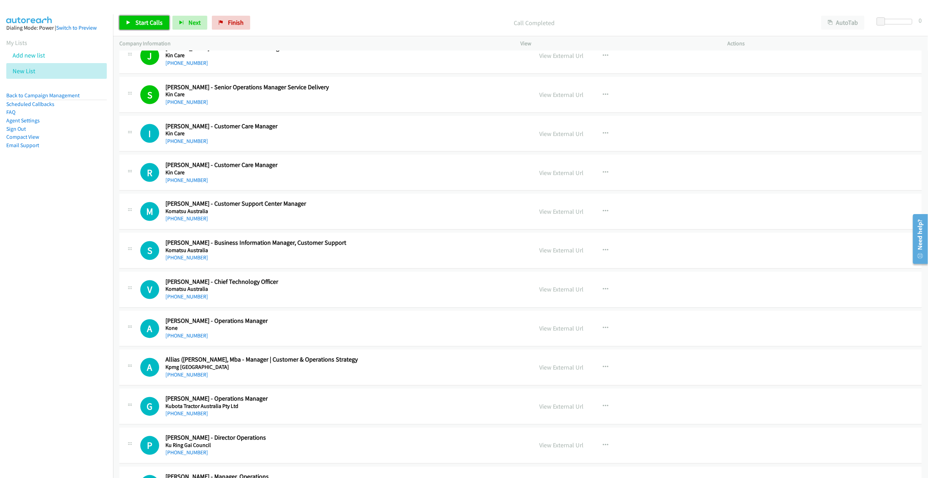
click at [137, 26] on span "Start Calls" at bounding box center [148, 22] width 27 height 8
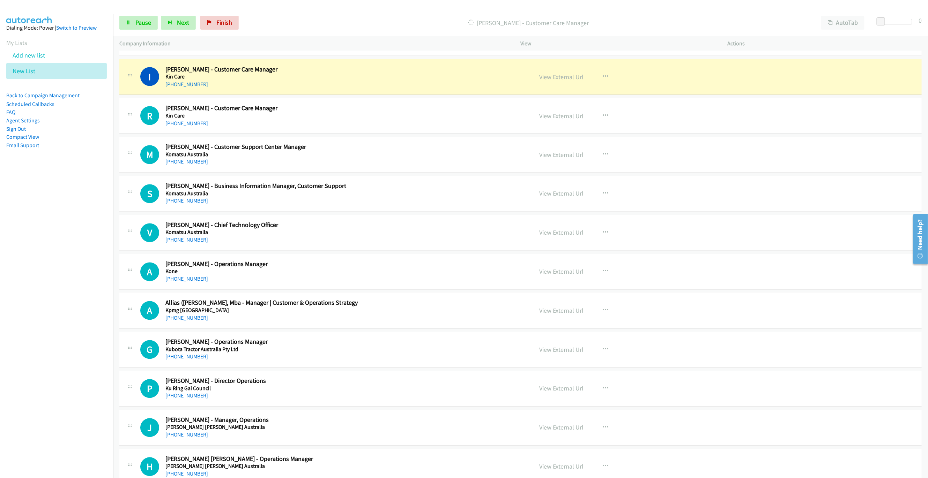
scroll to position [4553, 0]
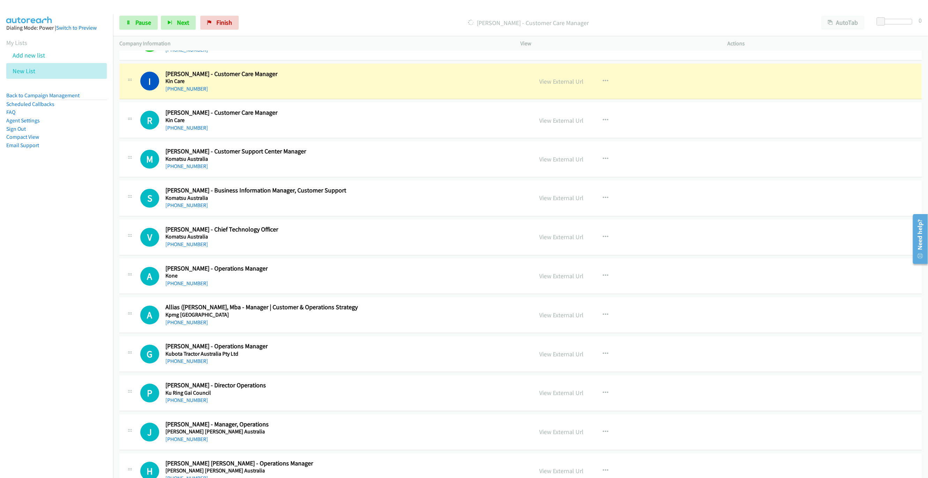
click at [666, 9] on div "Start Calls Pause Next Finish [PERSON_NAME] - Customer Care Manager AutoTab Aut…" at bounding box center [520, 22] width 815 height 27
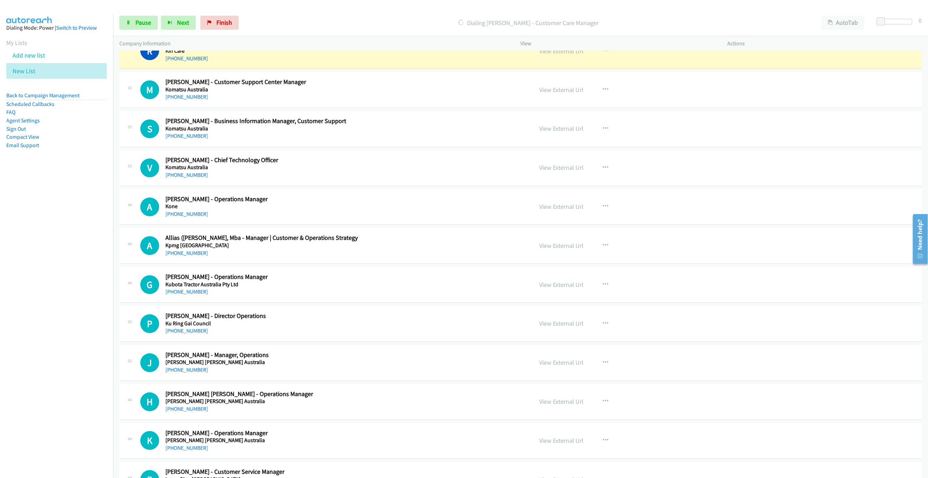
scroll to position [4626, 0]
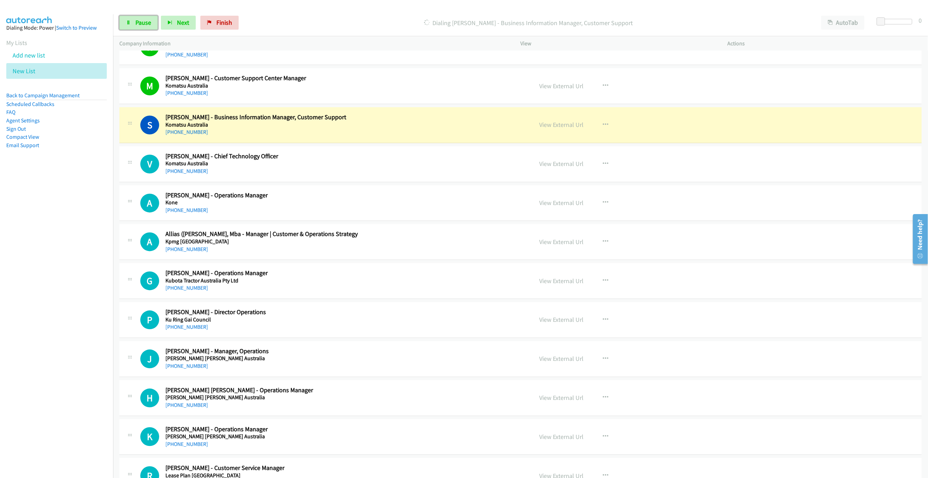
drag, startPoint x: 147, startPoint y: 21, endPoint x: 159, endPoint y: 15, distance: 14.0
click at [147, 21] on span "Pause" at bounding box center [143, 22] width 16 height 8
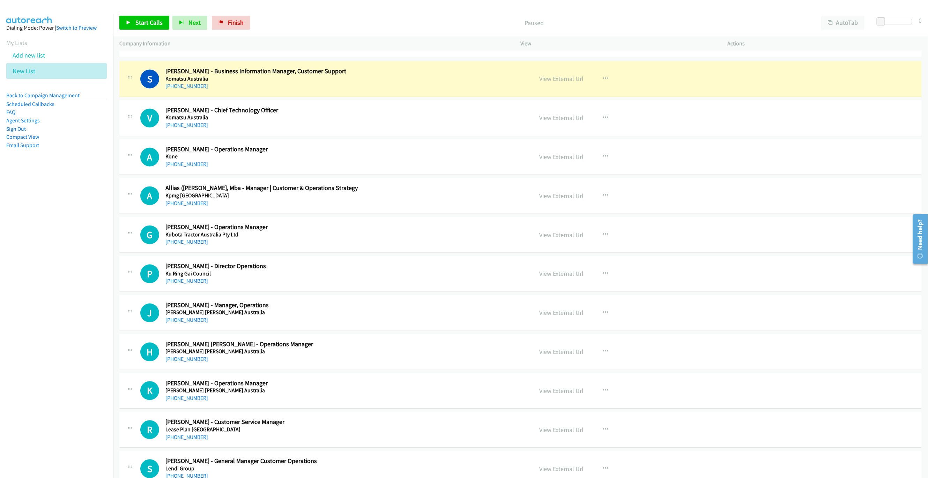
scroll to position [4679, 0]
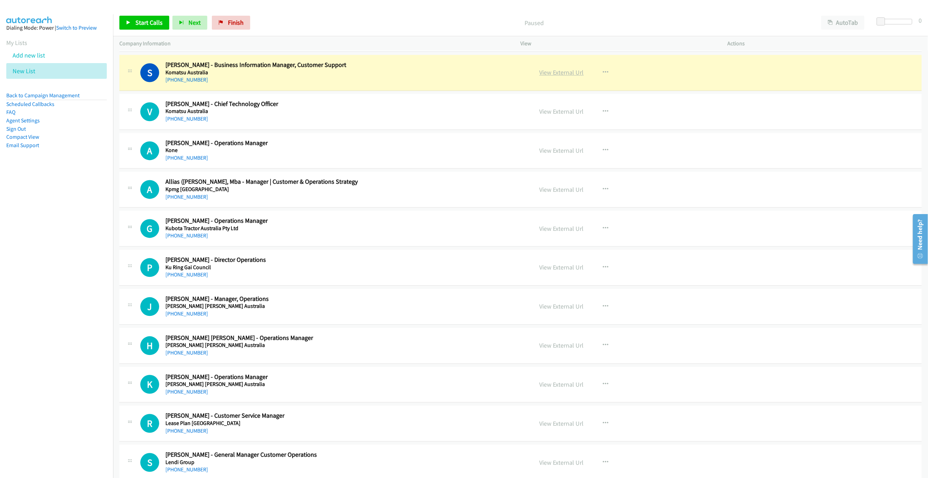
click at [559, 77] on link "View External Url" at bounding box center [561, 73] width 44 height 8
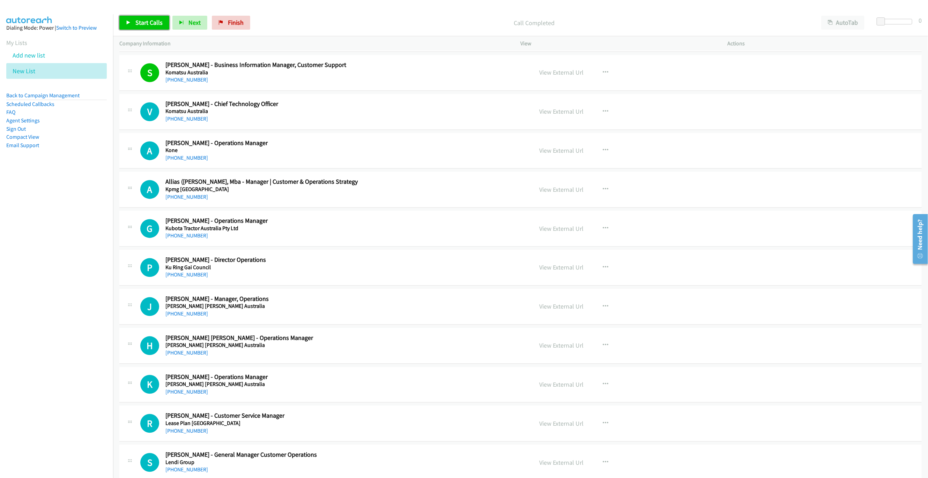
click at [150, 24] on span "Start Calls" at bounding box center [148, 22] width 27 height 8
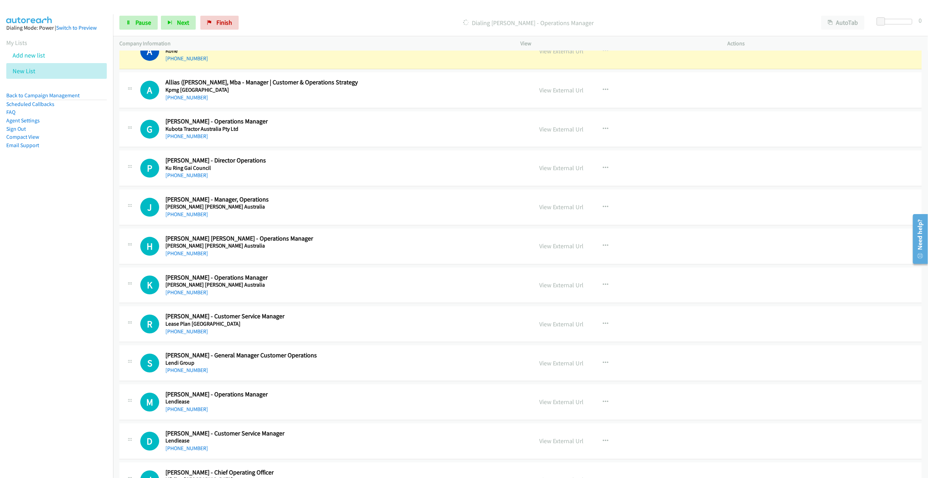
scroll to position [4783, 0]
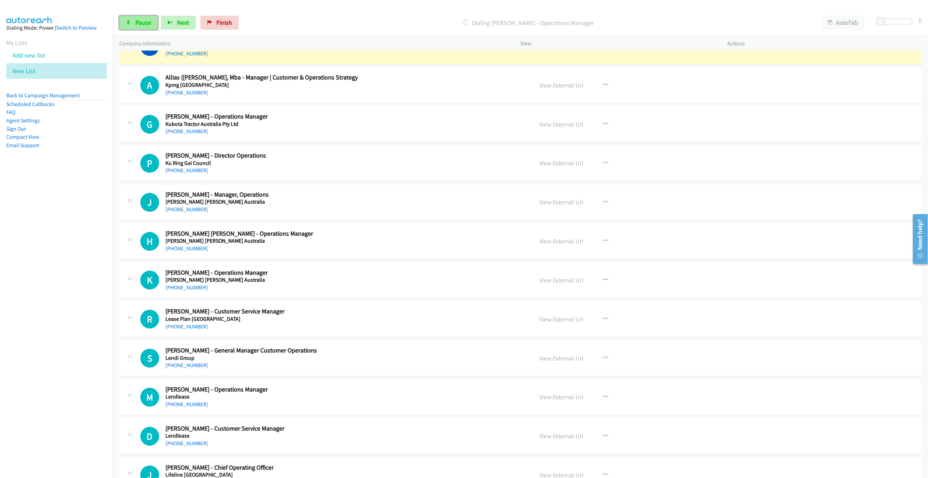
click at [146, 18] on link "Pause" at bounding box center [138, 23] width 38 height 14
click at [570, 50] on link "View External Url" at bounding box center [561, 46] width 44 height 8
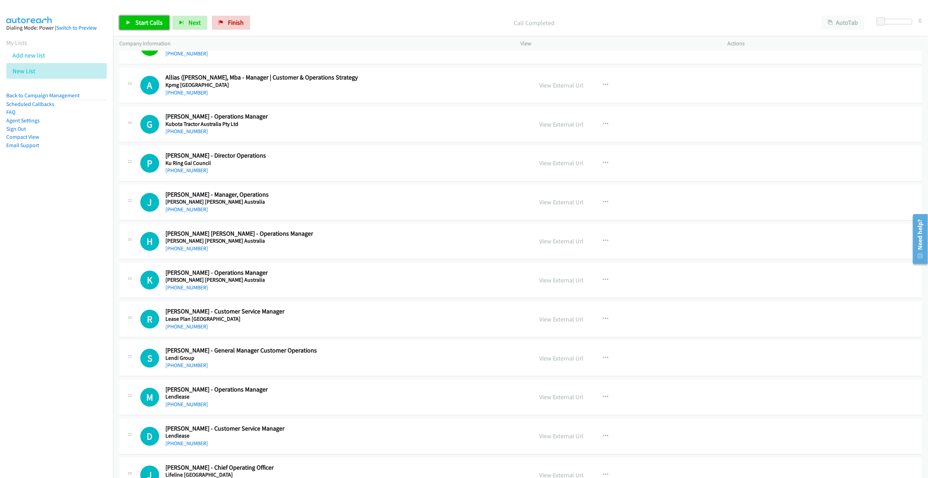
click at [153, 22] on span "Start Calls" at bounding box center [148, 22] width 27 height 8
click at [143, 28] on link "Pause" at bounding box center [138, 23] width 38 height 14
click at [138, 25] on span "Start Calls" at bounding box center [148, 22] width 27 height 8
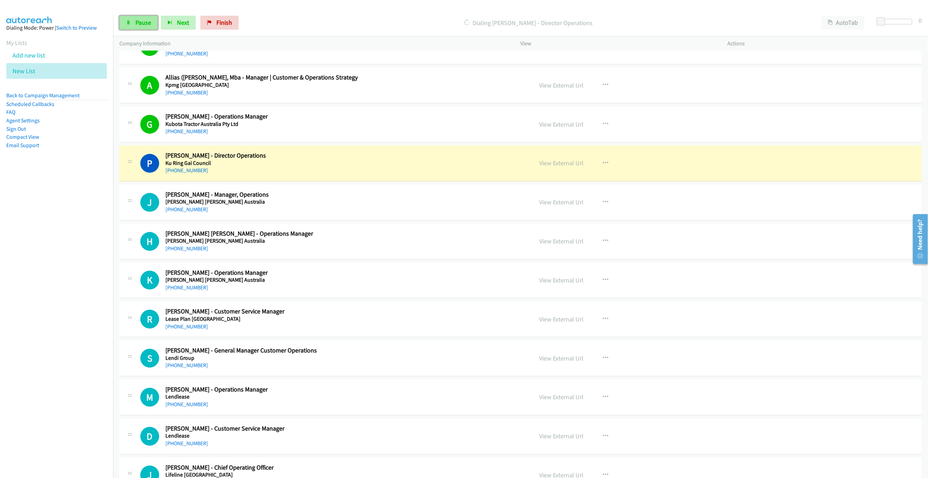
click at [145, 24] on span "Pause" at bounding box center [143, 22] width 16 height 8
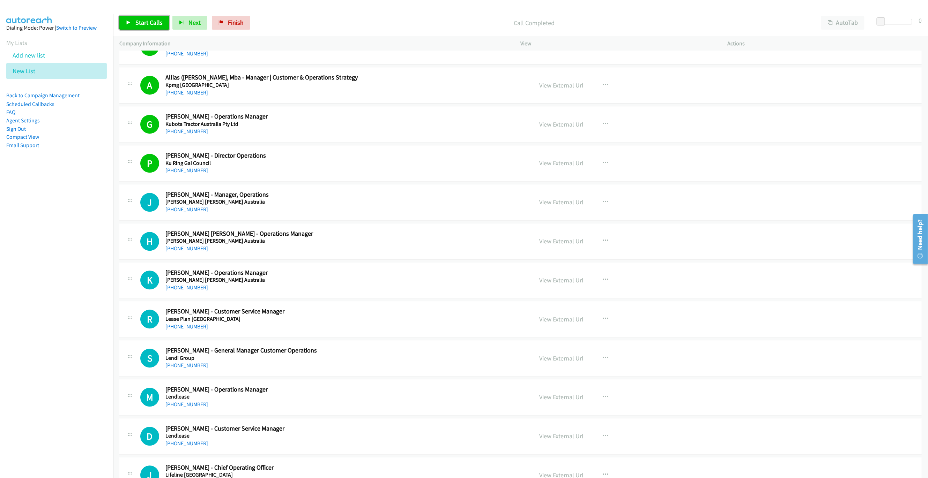
click at [139, 21] on span "Start Calls" at bounding box center [148, 22] width 27 height 8
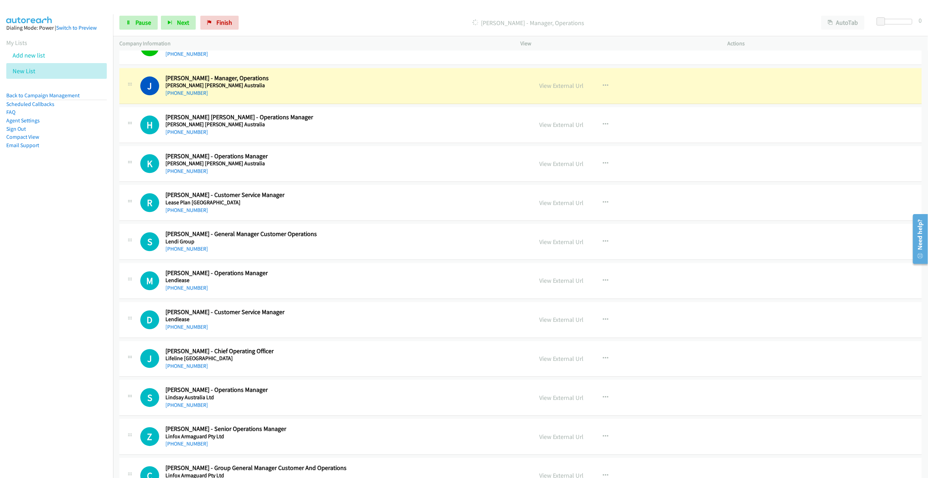
scroll to position [4940, 0]
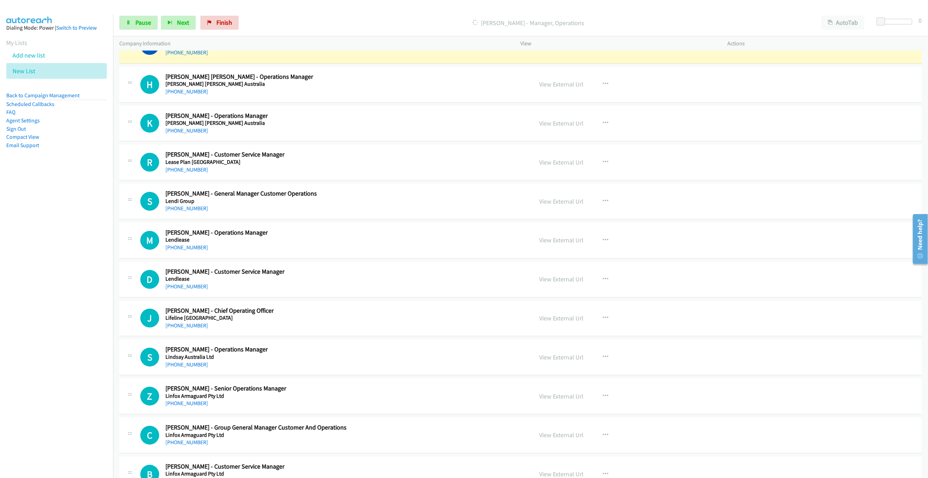
click at [126, 15] on div "Start Calls Pause Next Finish [PERSON_NAME] - Manager, Operations AutoTab AutoT…" at bounding box center [520, 22] width 815 height 27
click at [138, 29] on link "Pause" at bounding box center [138, 23] width 38 height 14
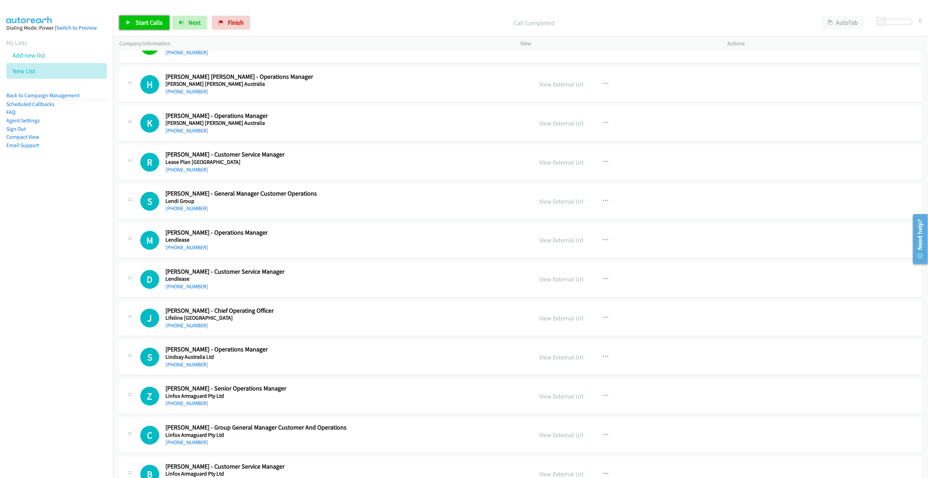
click at [134, 20] on link "Start Calls" at bounding box center [144, 23] width 50 height 14
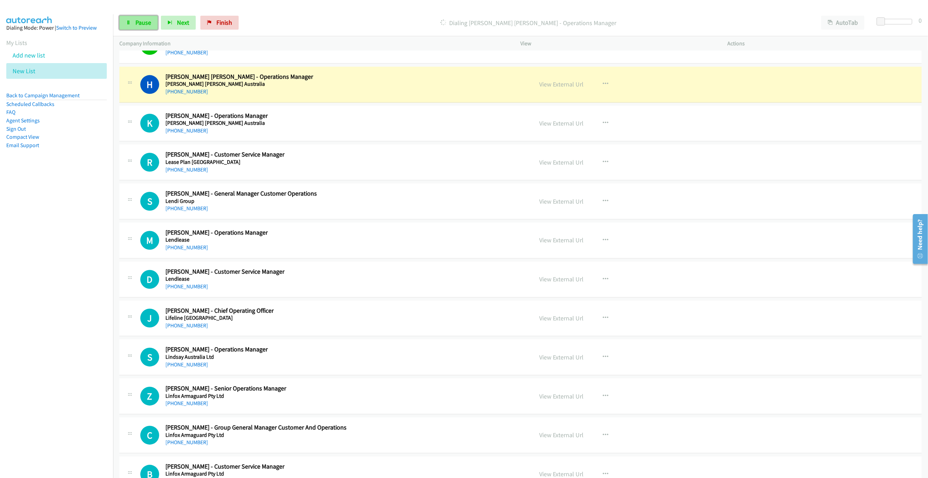
click at [136, 21] on span "Pause" at bounding box center [143, 22] width 16 height 8
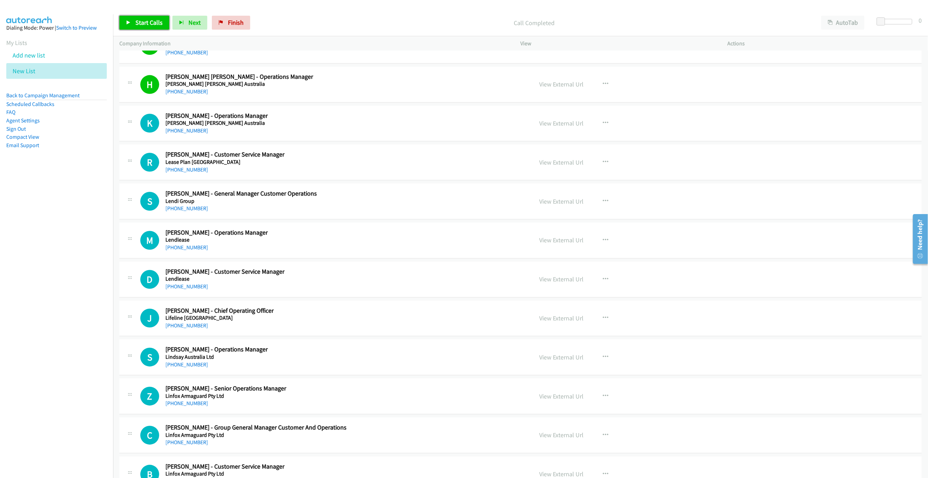
click at [149, 20] on span "Start Calls" at bounding box center [148, 22] width 27 height 8
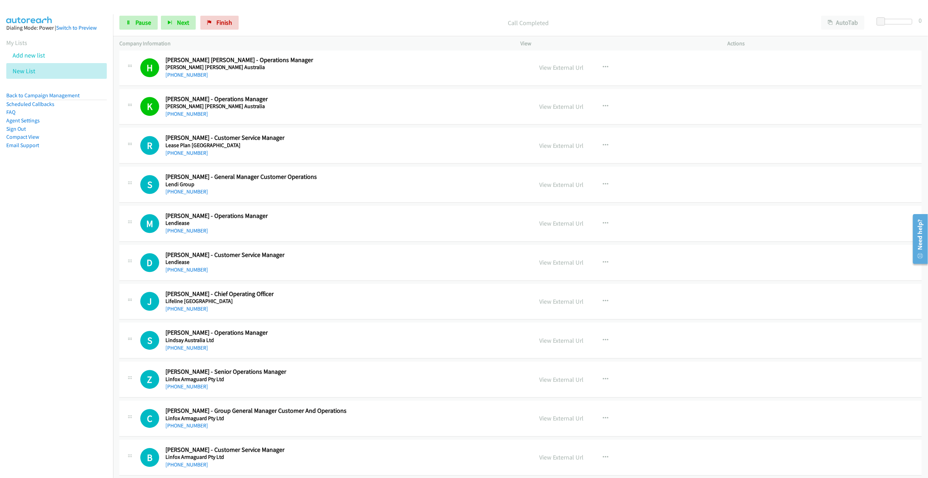
scroll to position [4993, 0]
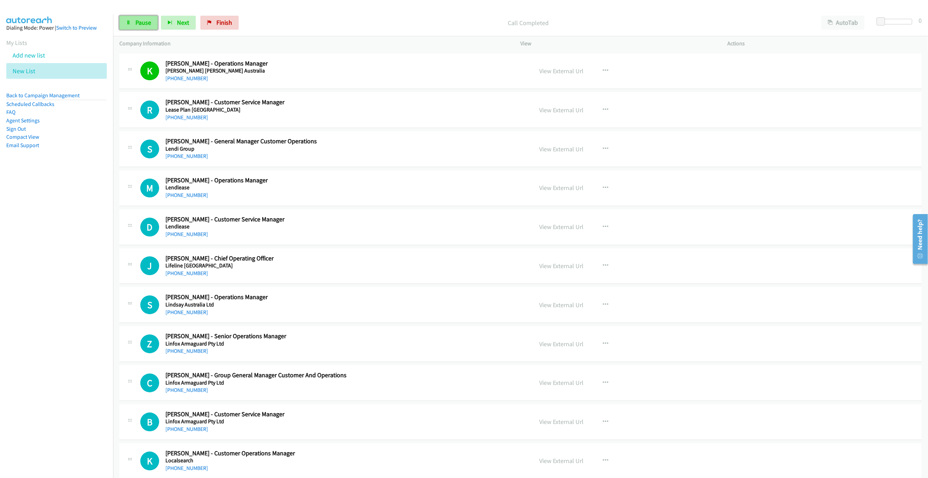
click at [132, 17] on link "Pause" at bounding box center [138, 23] width 38 height 14
click at [141, 33] on div "Start Calls Pause Next Finish Call Completed AutoTab AutoTab 0" at bounding box center [520, 22] width 815 height 27
click at [141, 25] on span "Start Calls" at bounding box center [148, 22] width 27 height 8
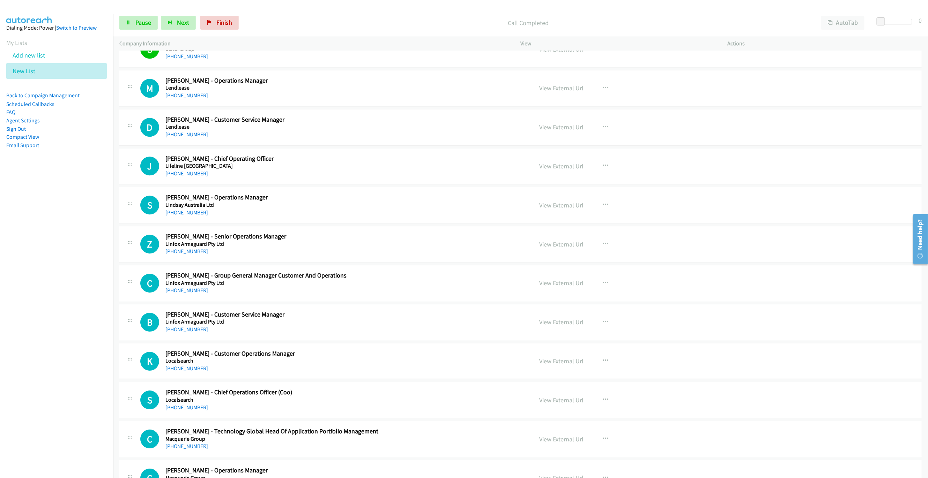
scroll to position [5097, 0]
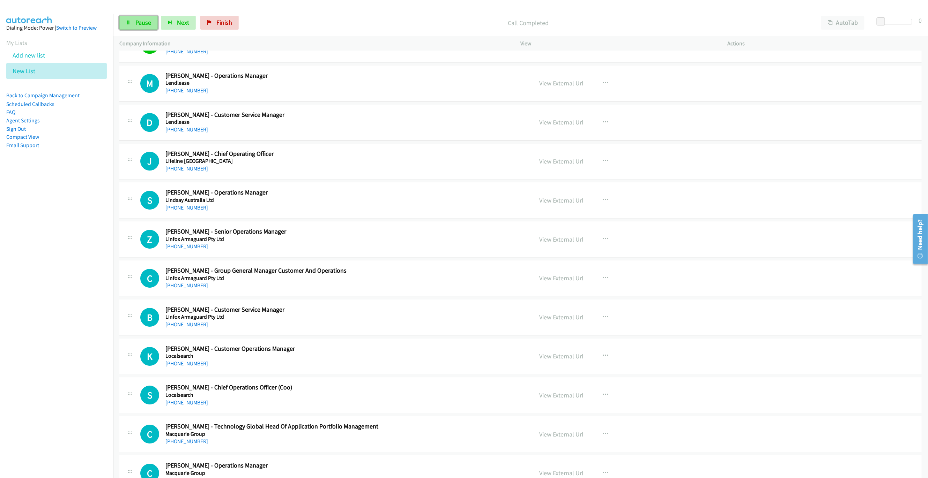
click at [129, 26] on link "Pause" at bounding box center [138, 23] width 38 height 14
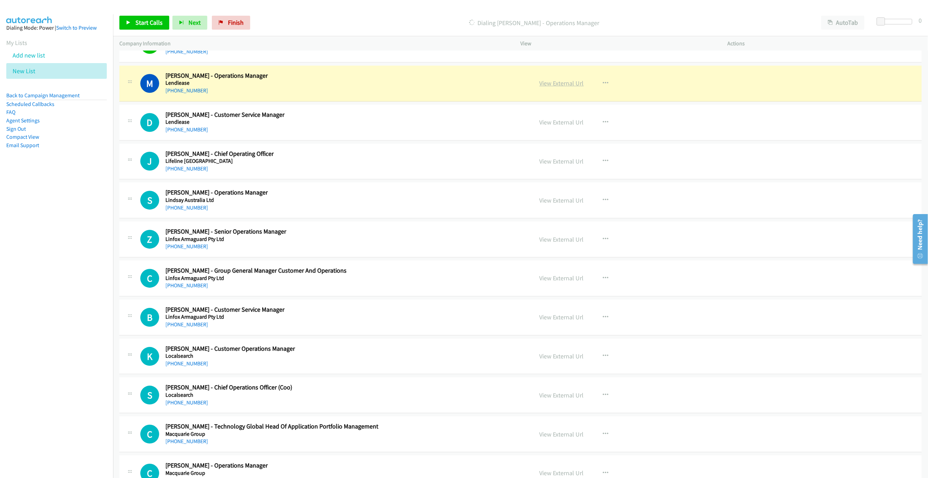
click at [566, 87] on link "View External Url" at bounding box center [561, 83] width 44 height 8
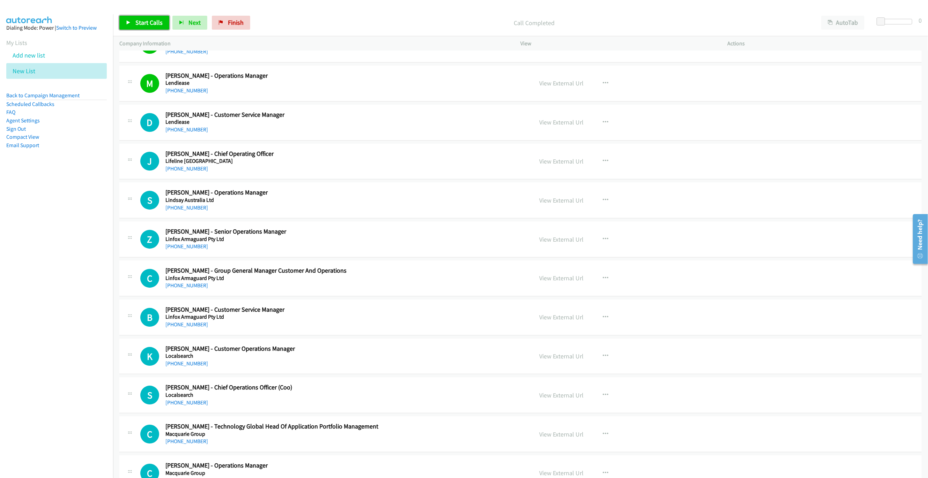
click at [126, 28] on link "Start Calls" at bounding box center [144, 23] width 50 height 14
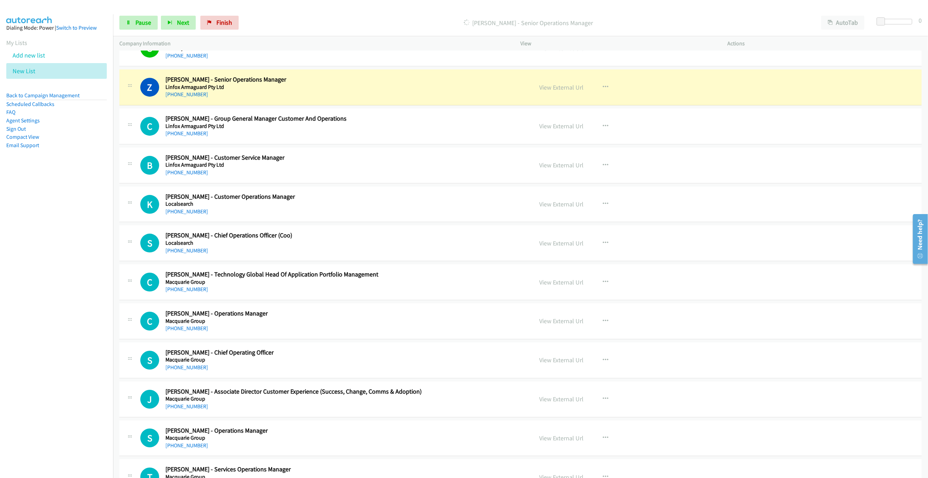
scroll to position [5254, 0]
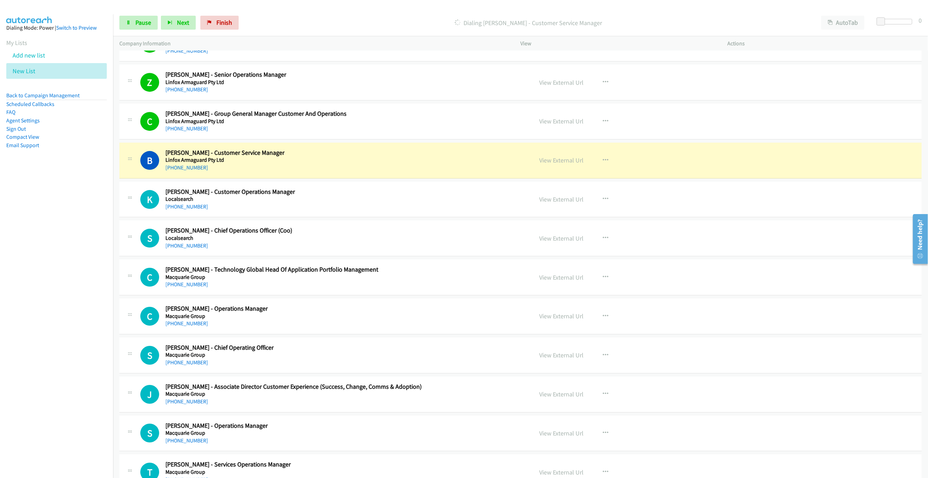
drag, startPoint x: 413, startPoint y: 186, endPoint x: 432, endPoint y: 187, distance: 18.9
click at [413, 164] on h5 "Linfox Armaguard Pty Ltd" at bounding box center [344, 160] width 358 height 7
click at [543, 164] on link "View External Url" at bounding box center [561, 160] width 44 height 8
click at [134, 27] on link "Pause" at bounding box center [138, 23] width 38 height 14
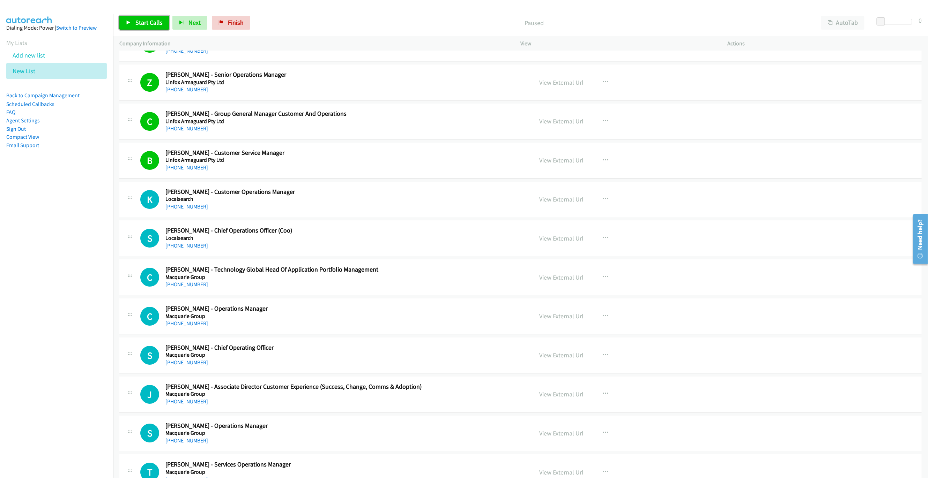
click at [133, 19] on link "Start Calls" at bounding box center [144, 23] width 50 height 14
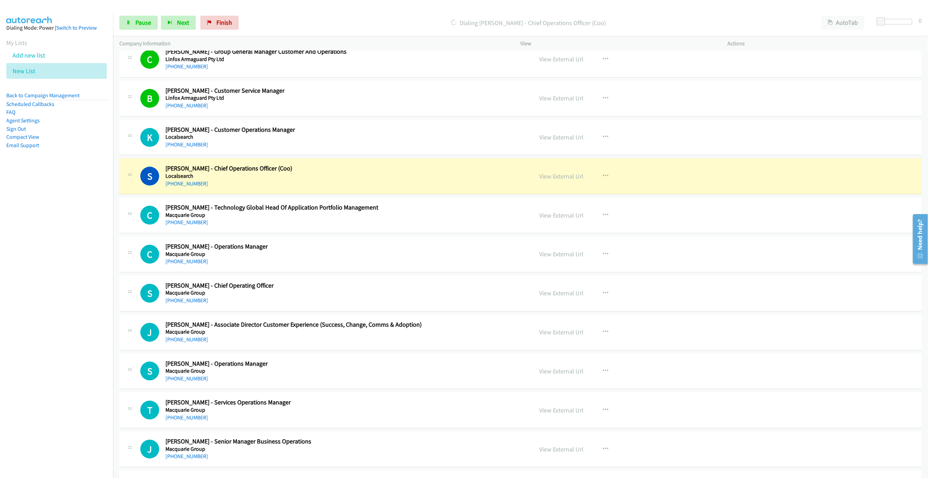
scroll to position [5359, 0]
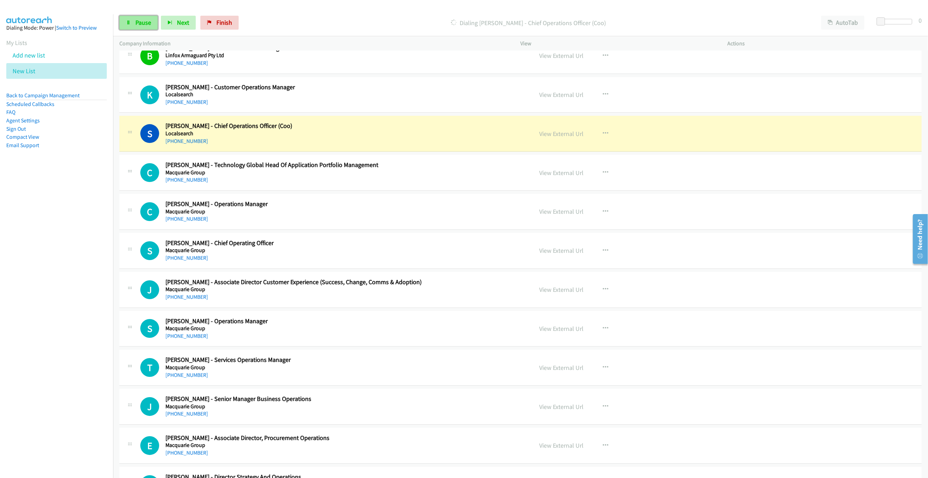
click at [133, 25] on link "Pause" at bounding box center [138, 23] width 38 height 14
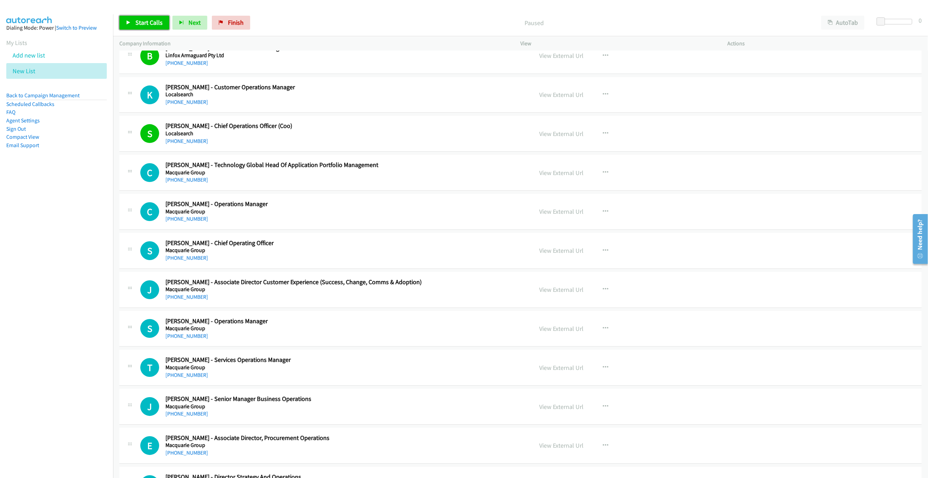
click at [140, 22] on span "Start Calls" at bounding box center [148, 22] width 27 height 8
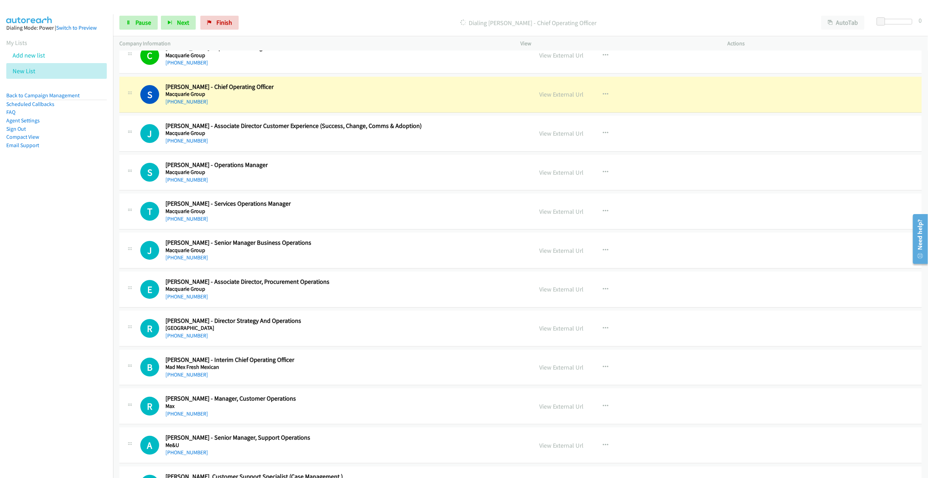
scroll to position [5516, 0]
click at [125, 19] on link "Pause" at bounding box center [138, 23] width 38 height 14
click at [553, 98] on link "View External Url" at bounding box center [561, 94] width 44 height 8
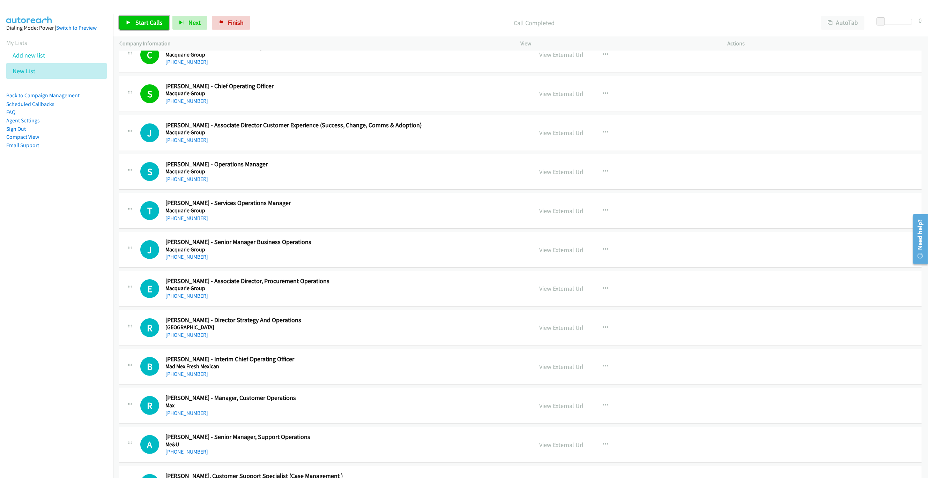
click at [154, 24] on span "Start Calls" at bounding box center [148, 22] width 27 height 8
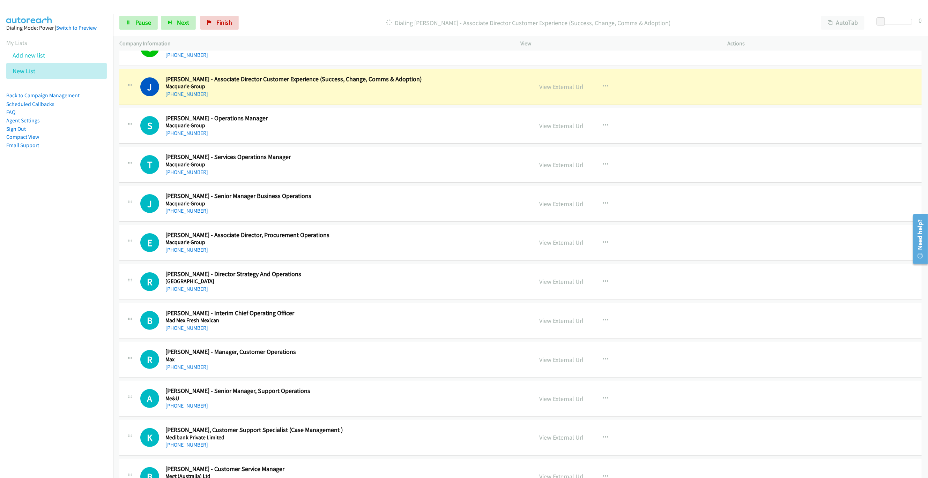
scroll to position [5568, 0]
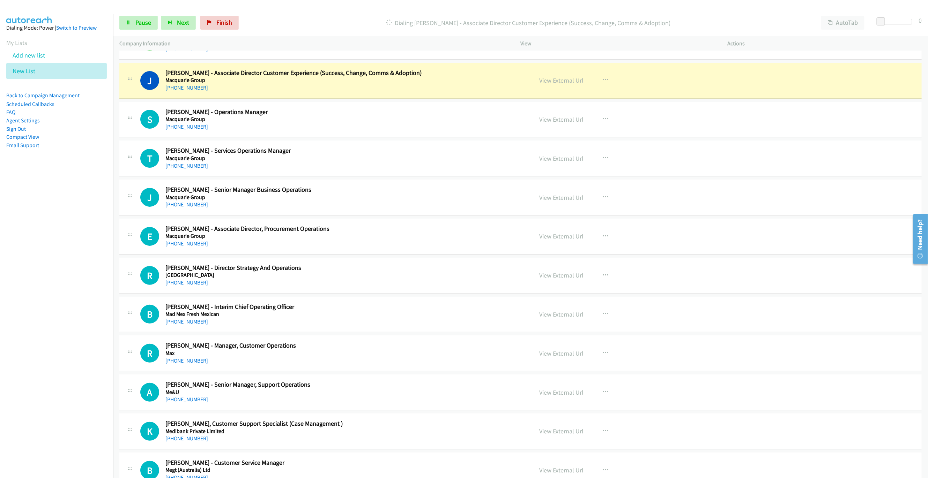
click at [136, 32] on div "Start Calls Pause Next Finish [PERSON_NAME] - Associate Director Customer Exper…" at bounding box center [520, 22] width 815 height 27
click at [136, 24] on span "Pause" at bounding box center [143, 22] width 16 height 8
click at [554, 84] on link "View External Url" at bounding box center [561, 80] width 44 height 8
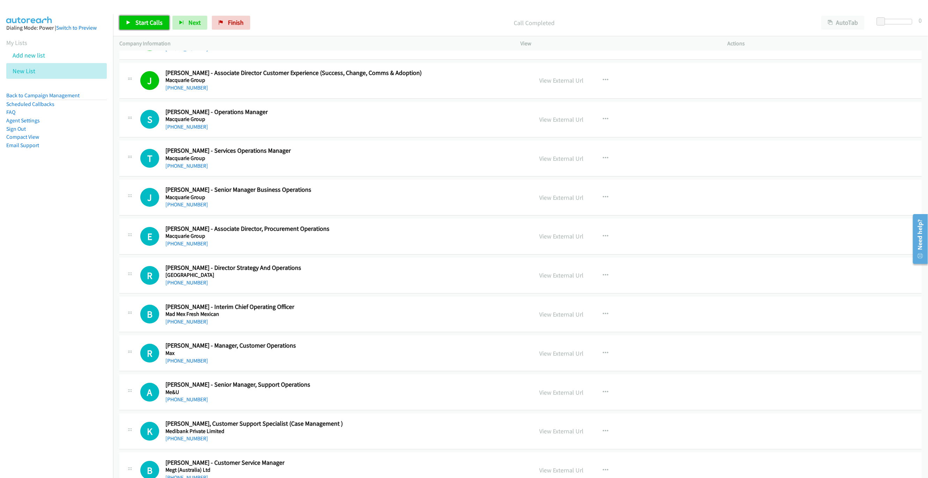
click at [147, 20] on span "Start Calls" at bounding box center [148, 22] width 27 height 8
click at [140, 22] on span "Pause" at bounding box center [143, 22] width 16 height 8
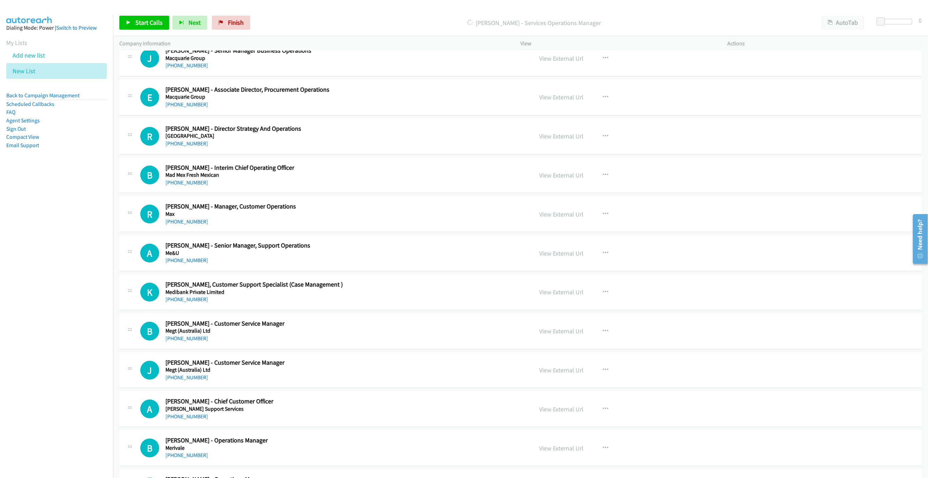
scroll to position [5673, 0]
